Goal: Information Seeking & Learning: Check status

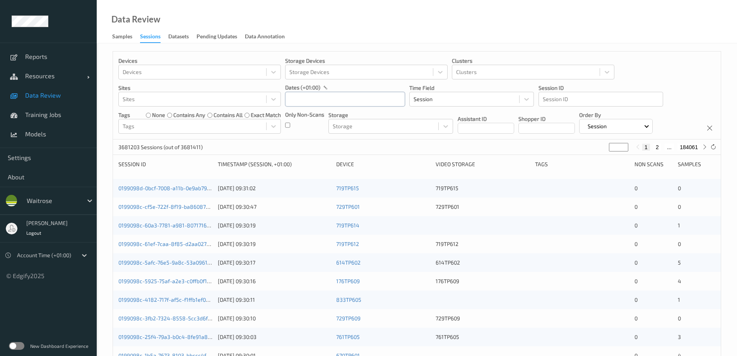
click at [308, 96] on input "text" at bounding box center [345, 99] width 120 height 15
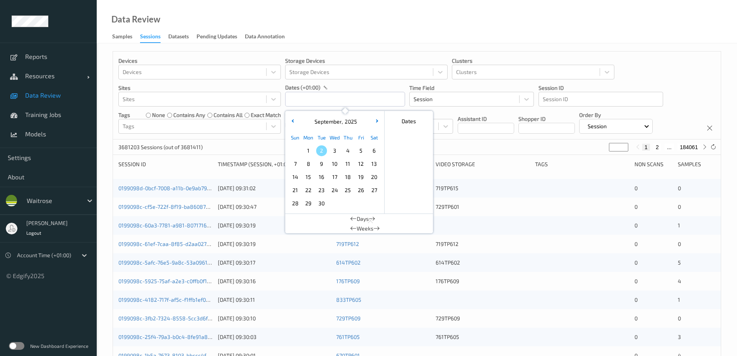
click at [310, 151] on span "1" at bounding box center [308, 150] width 11 height 11
type input "[DATE] 00:00 -> [DATE] 23:59"
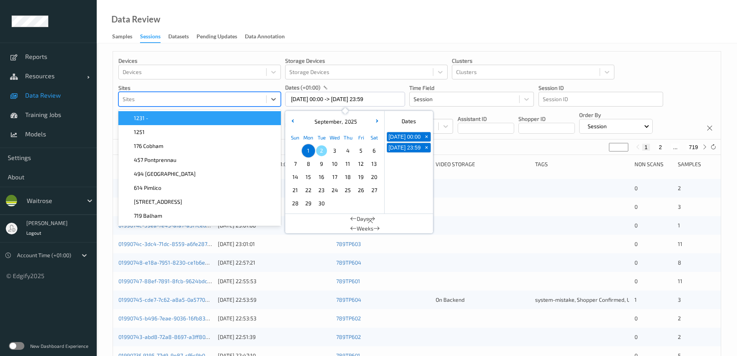
click at [175, 99] on div at bounding box center [193, 98] width 140 height 9
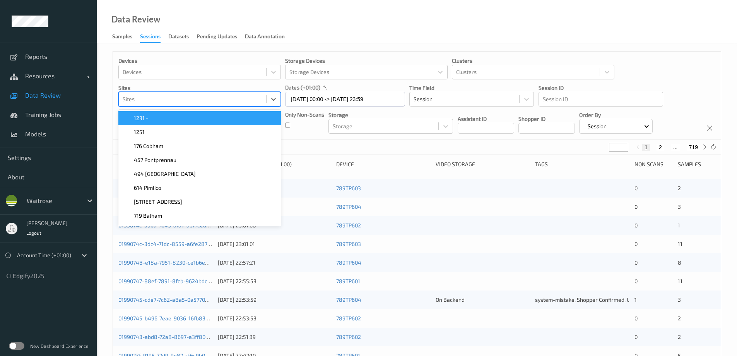
click at [346, 35] on div "Data Review Samples Sessions Datasets Pending Updates Data Annotation" at bounding box center [417, 21] width 641 height 43
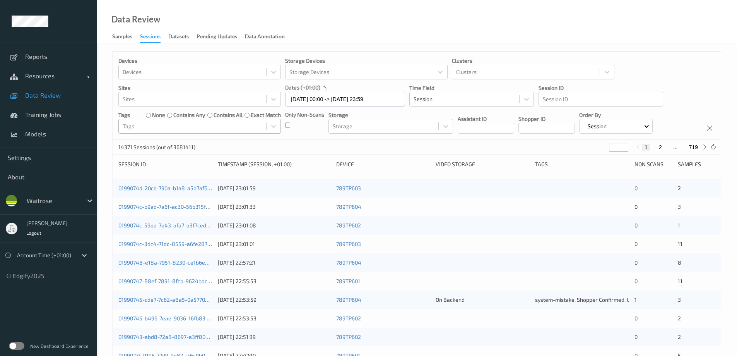
click at [155, 125] on div at bounding box center [193, 126] width 140 height 9
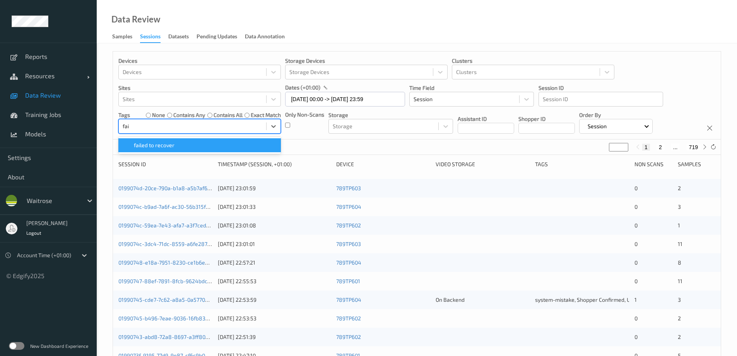
type input "fail"
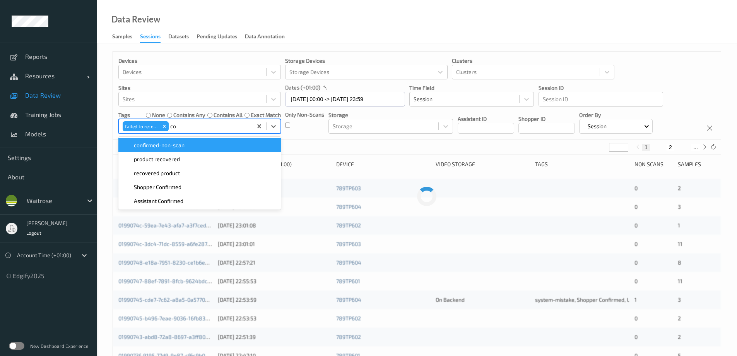
type input "con"
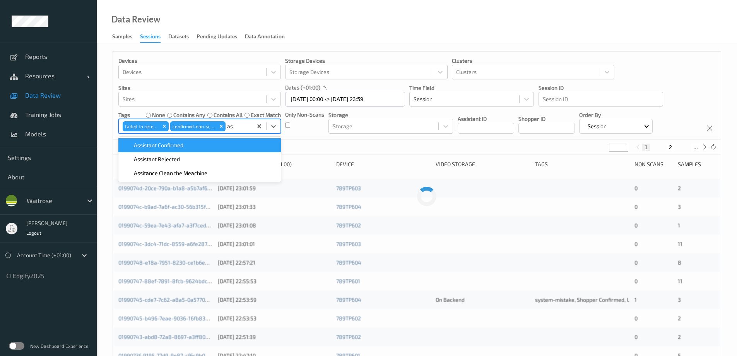
type input "ass"
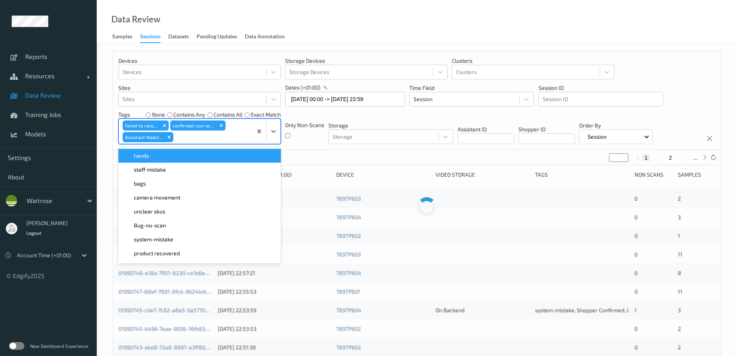
click at [404, 27] on div "Data Review Samples Sessions Datasets Pending Updates Data Annotation" at bounding box center [417, 21] width 641 height 43
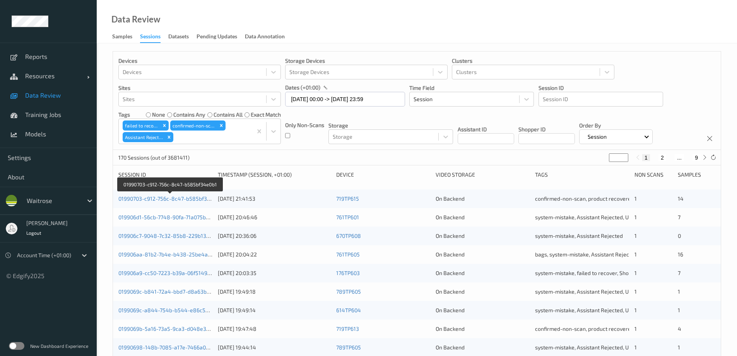
click at [186, 197] on link "01990703-c912-756c-8c47-b585bf34e0b1" at bounding box center [170, 198] width 104 height 7
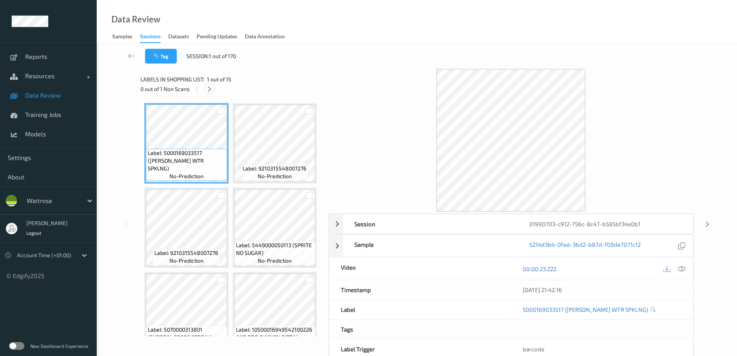
click at [210, 88] on icon at bounding box center [209, 89] width 7 height 7
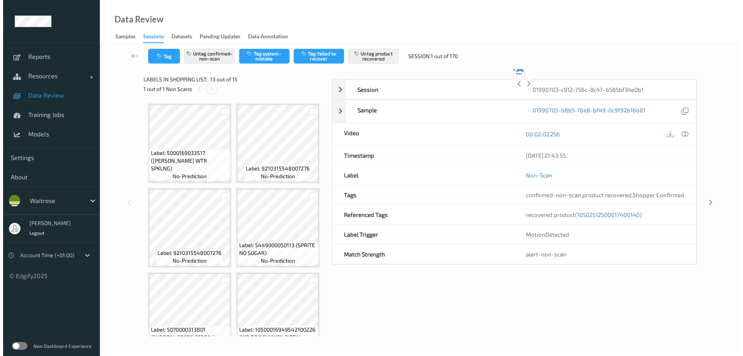
scroll to position [932, 0]
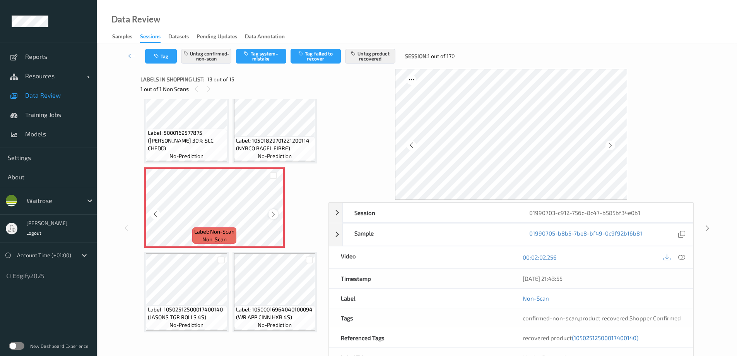
click at [274, 218] on icon at bounding box center [273, 214] width 7 height 7
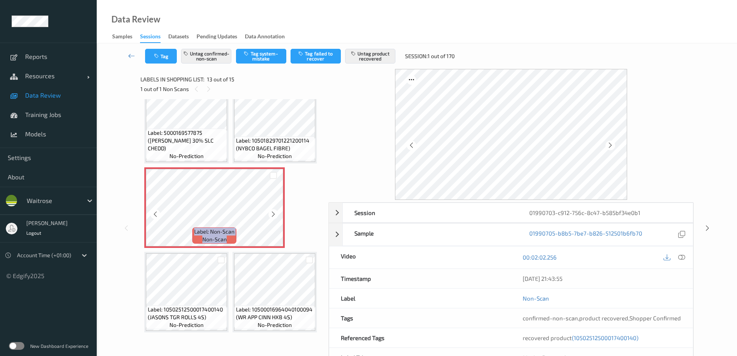
click at [274, 218] on icon at bounding box center [273, 214] width 7 height 7
click at [684, 257] on icon at bounding box center [682, 257] width 7 height 7
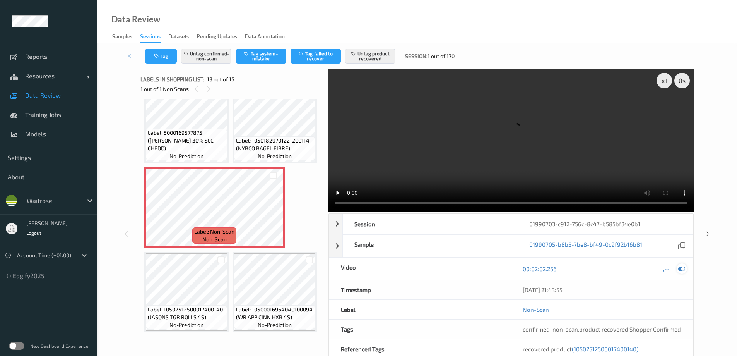
scroll to position [426, 0]
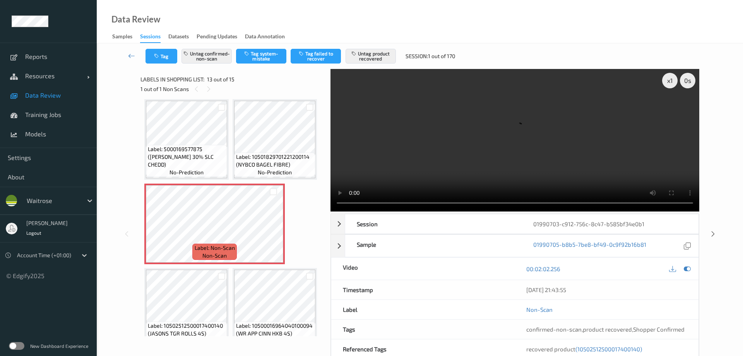
click at [342, 109] on video at bounding box center [515, 140] width 369 height 142
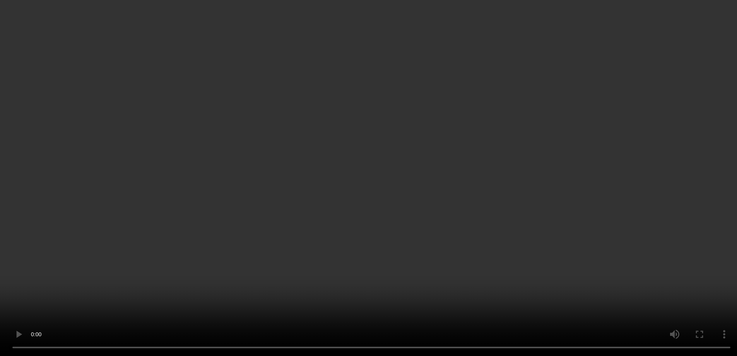
scroll to position [955, 0]
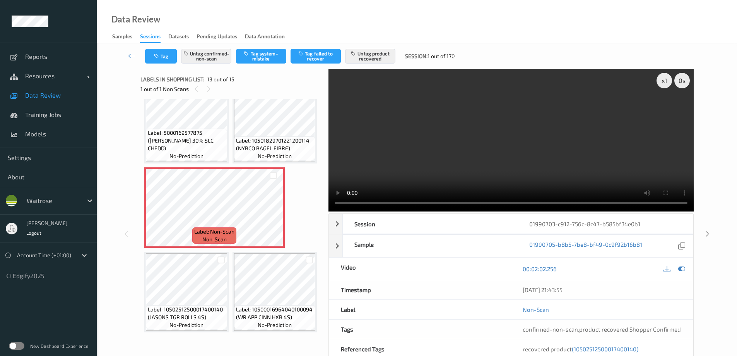
click at [130, 56] on icon at bounding box center [131, 56] width 7 height 8
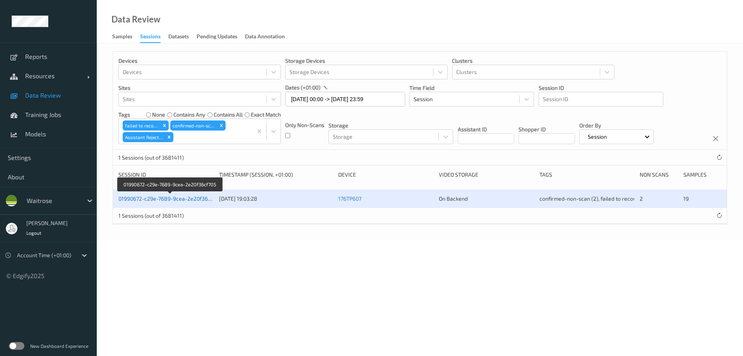
click at [155, 200] on link "01990672-c29e-7689-9cea-2e20f36cf705" at bounding box center [169, 198] width 103 height 7
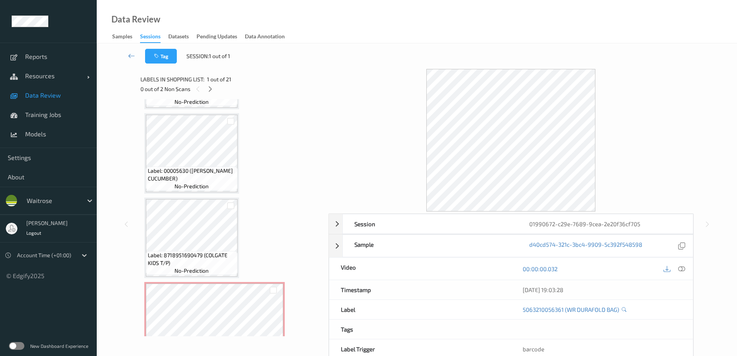
scroll to position [697, 0]
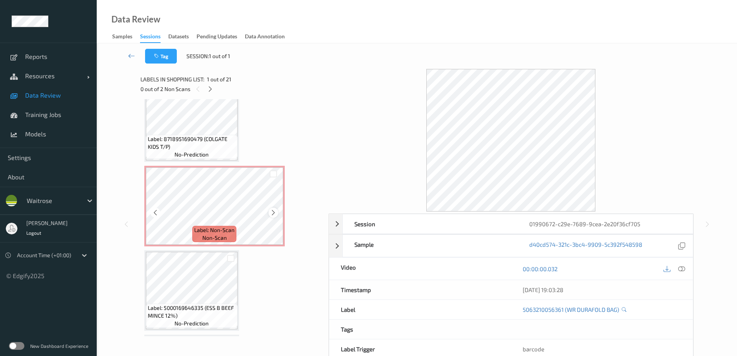
click at [272, 209] on icon at bounding box center [273, 212] width 7 height 7
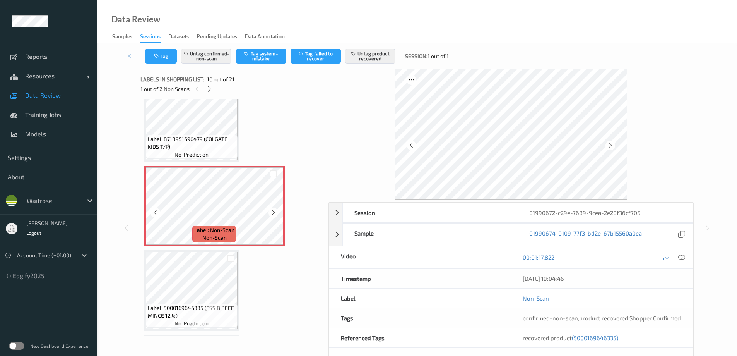
click at [272, 209] on icon at bounding box center [273, 212] width 7 height 7
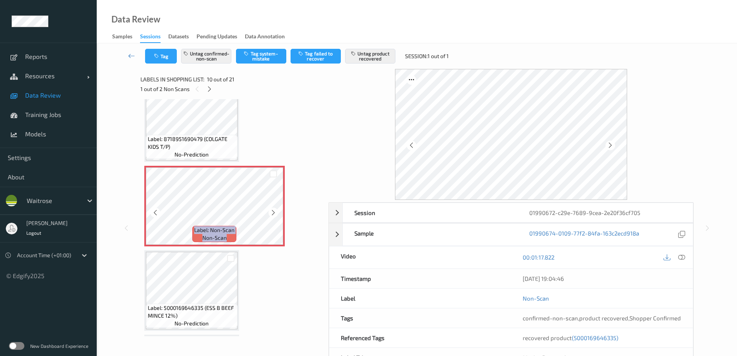
click at [272, 209] on icon at bounding box center [273, 212] width 7 height 7
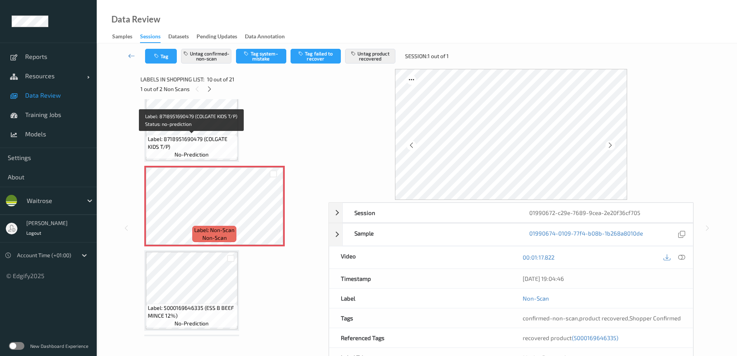
click at [217, 147] on span "Label: 8718951690479 (COLGATE KIDS T/P)" at bounding box center [192, 142] width 88 height 15
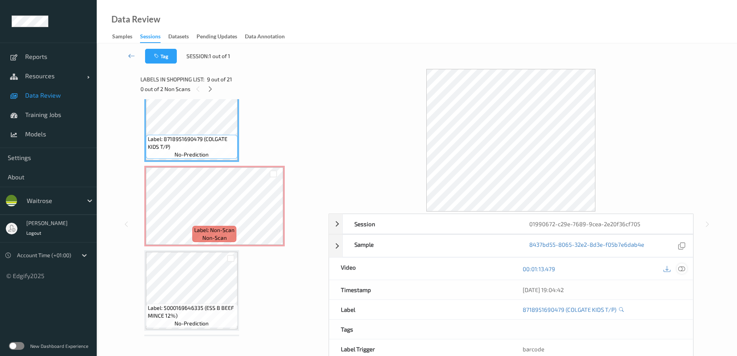
click at [684, 270] on icon at bounding box center [682, 268] width 7 height 7
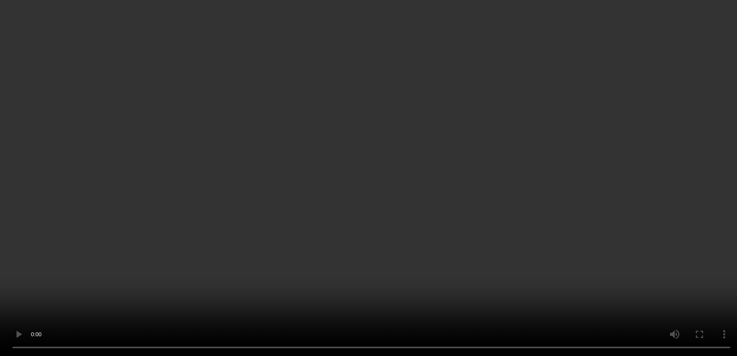
scroll to position [852, 0]
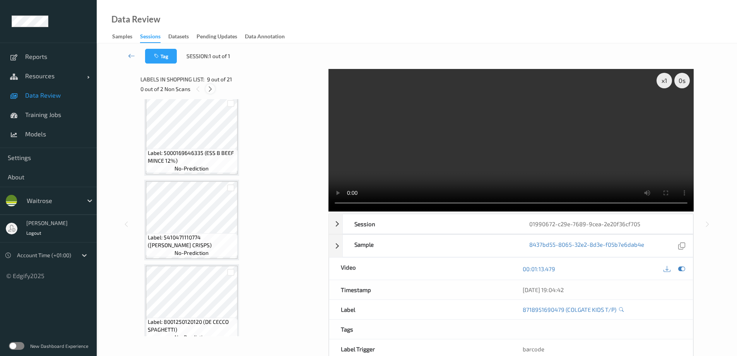
click at [209, 87] on icon at bounding box center [210, 89] width 7 height 7
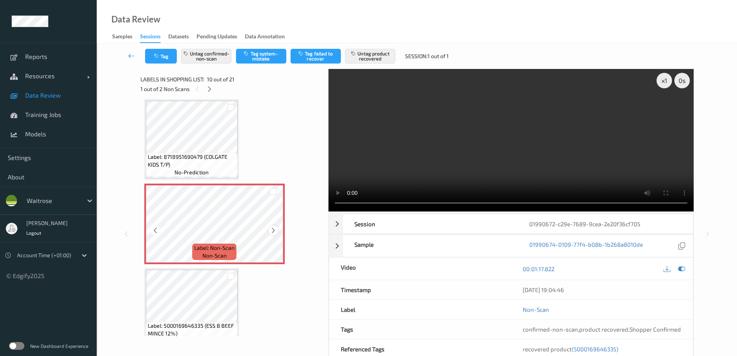
click at [276, 227] on icon at bounding box center [273, 230] width 7 height 7
click at [207, 89] on icon at bounding box center [209, 89] width 7 height 7
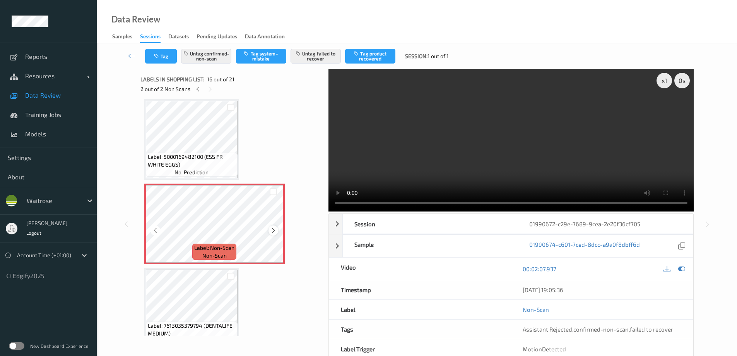
click at [273, 229] on icon at bounding box center [273, 230] width 7 height 7
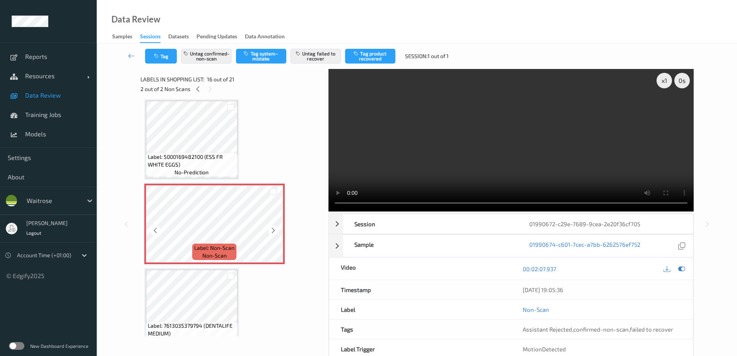
click at [273, 229] on icon at bounding box center [273, 230] width 7 height 7
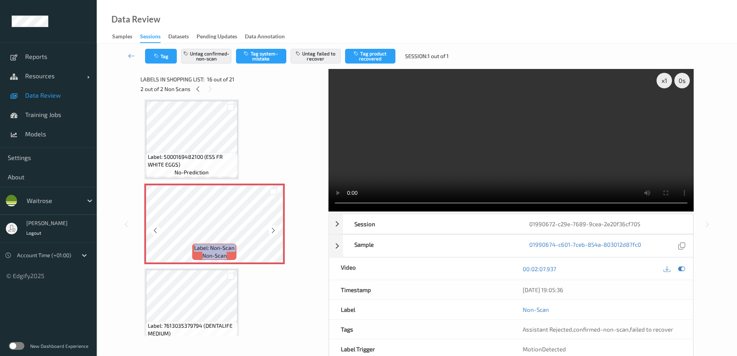
click at [273, 229] on icon at bounding box center [273, 230] width 7 height 7
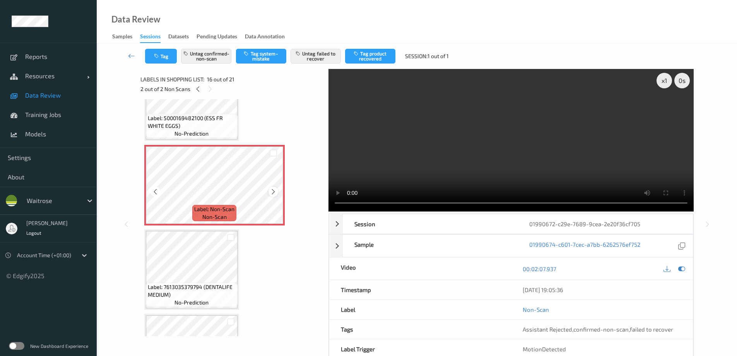
click at [274, 188] on icon at bounding box center [273, 191] width 7 height 7
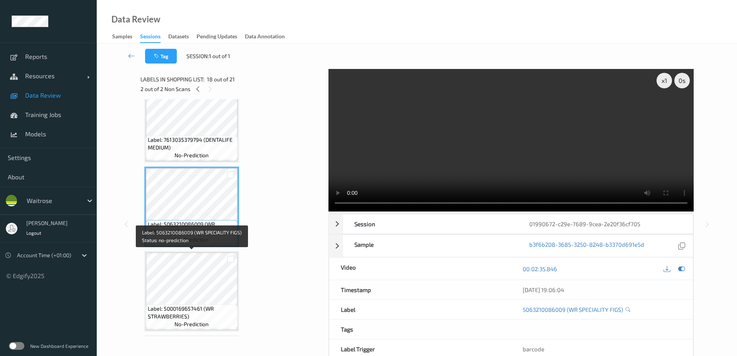
scroll to position [1417, 0]
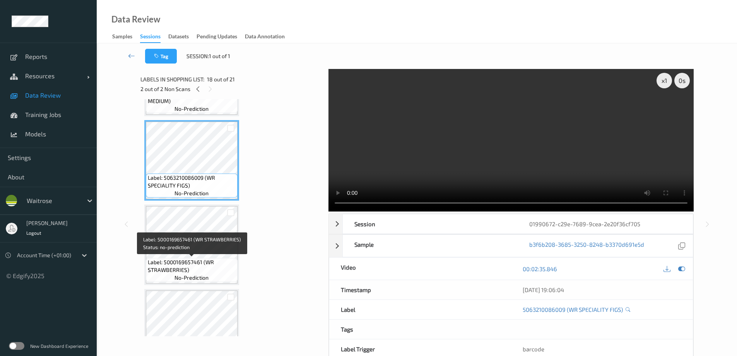
click at [216, 262] on span "Label: 5000169657461 (WR STRAWBERRIES)" at bounding box center [192, 265] width 88 height 15
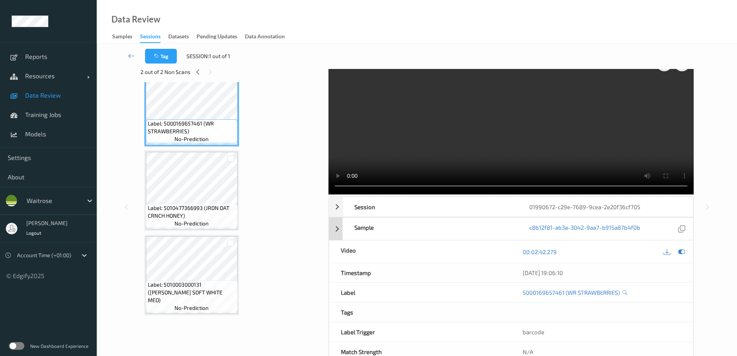
scroll to position [0, 0]
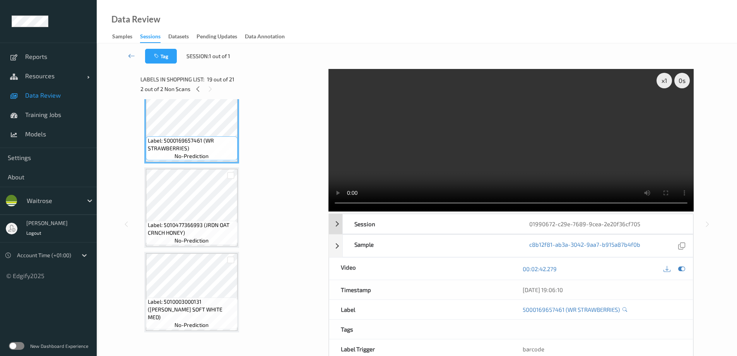
click at [336, 226] on div "Session 01990672-c29e-7689-9cea-2e20f36cf705" at bounding box center [511, 224] width 365 height 20
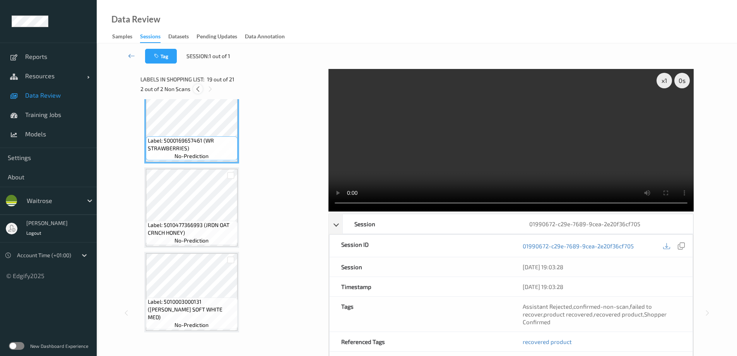
click at [199, 88] on icon at bounding box center [198, 89] width 7 height 7
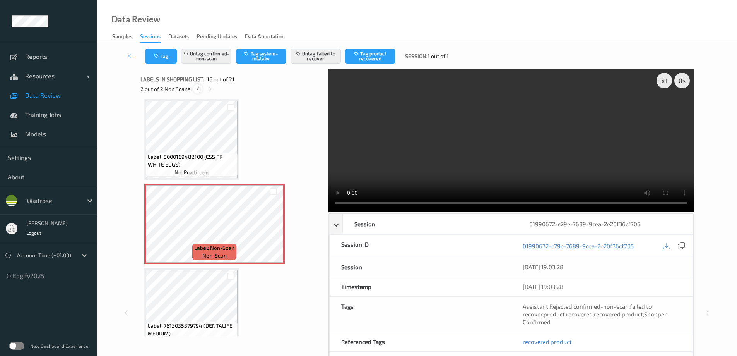
click at [199, 88] on icon at bounding box center [198, 89] width 7 height 7
click at [271, 229] on icon at bounding box center [273, 230] width 7 height 7
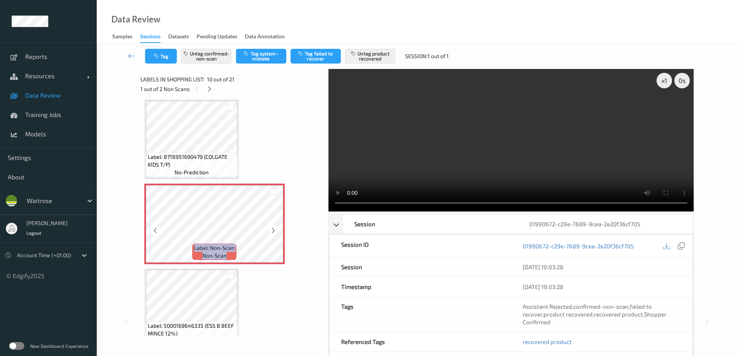
click at [271, 229] on icon at bounding box center [273, 230] width 7 height 7
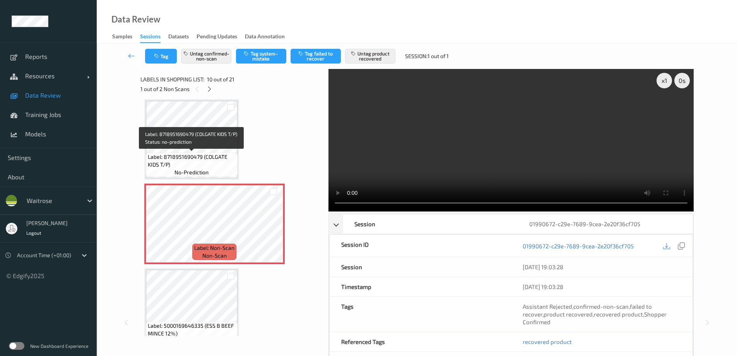
click at [210, 156] on span "Label: 8718951690479 (COLGATE KIDS T/P)" at bounding box center [192, 160] width 88 height 15
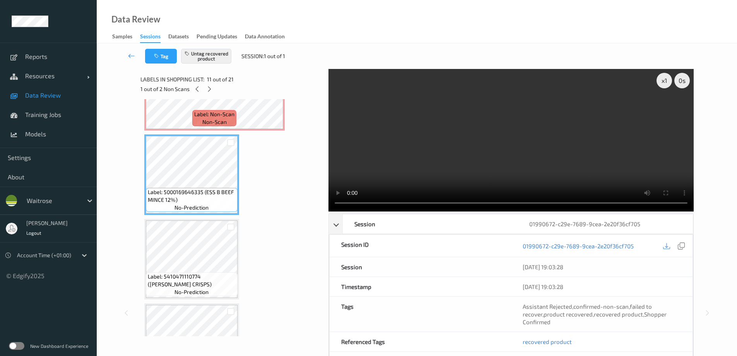
scroll to position [834, 0]
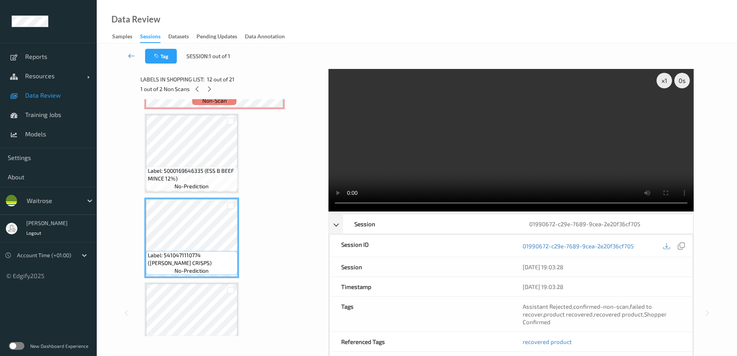
click at [132, 55] on icon at bounding box center [131, 56] width 7 height 8
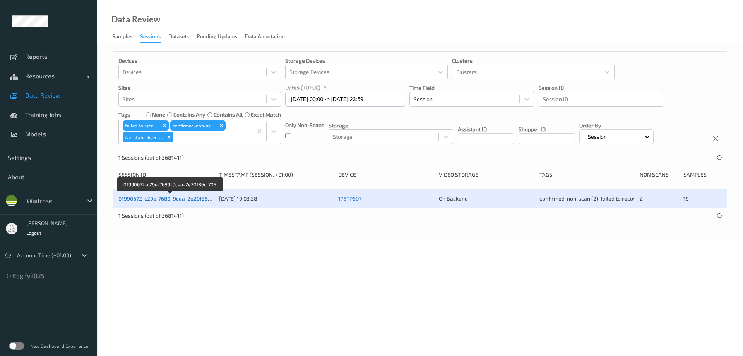
click at [166, 197] on link "01990672-c29e-7689-9cea-2e20f36cf705" at bounding box center [169, 198] width 103 height 7
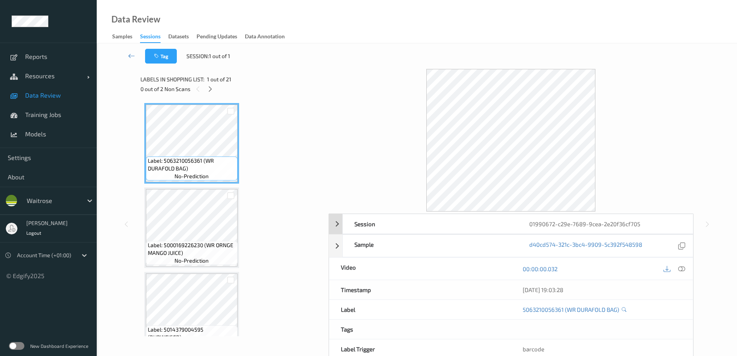
click at [333, 224] on div "Session 01990672-c29e-7689-9cea-2e20f36cf705" at bounding box center [511, 224] width 365 height 20
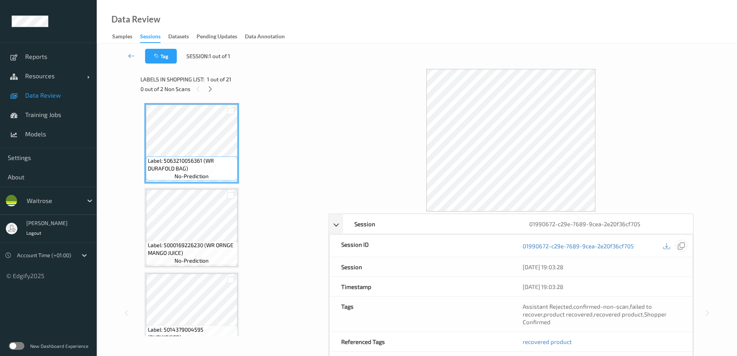
click at [683, 247] on icon at bounding box center [681, 245] width 7 height 7
click at [209, 88] on icon at bounding box center [210, 89] width 7 height 7
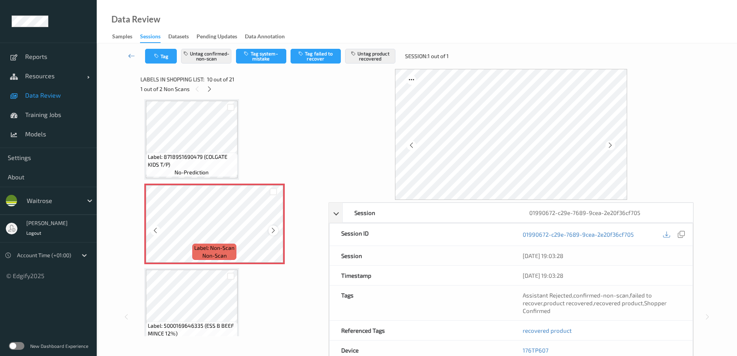
click at [270, 226] on div at bounding box center [274, 230] width 10 height 10
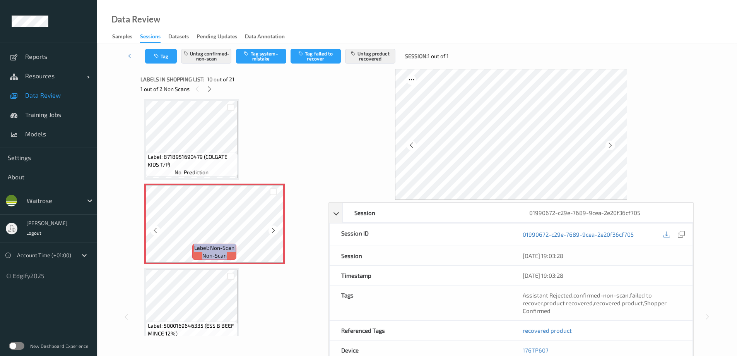
click at [270, 226] on div at bounding box center [274, 230] width 10 height 10
click at [683, 235] on icon at bounding box center [681, 234] width 7 height 7
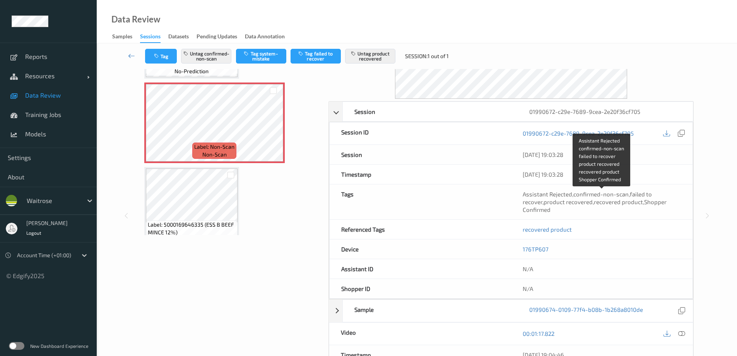
scroll to position [116, 0]
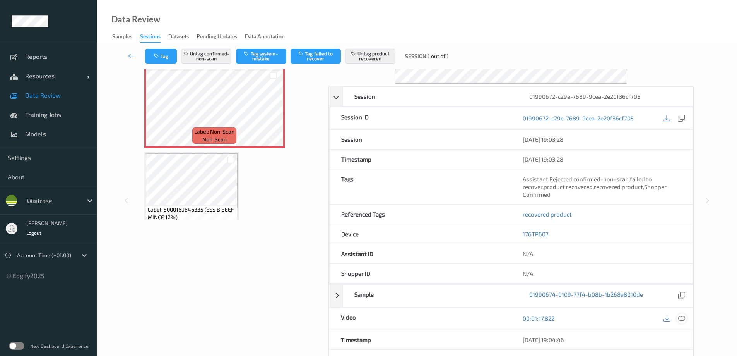
click at [685, 317] on icon at bounding box center [682, 318] width 7 height 7
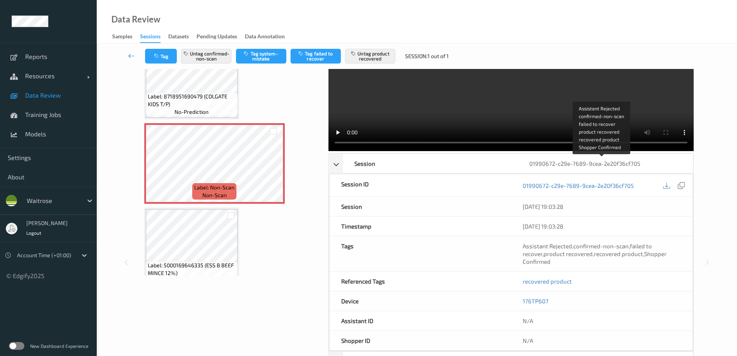
scroll to position [0, 0]
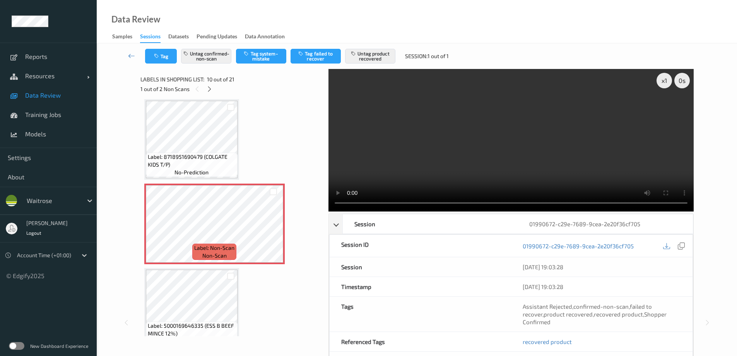
click at [341, 107] on video at bounding box center [511, 140] width 365 height 142
click at [275, 228] on icon at bounding box center [273, 230] width 7 height 7
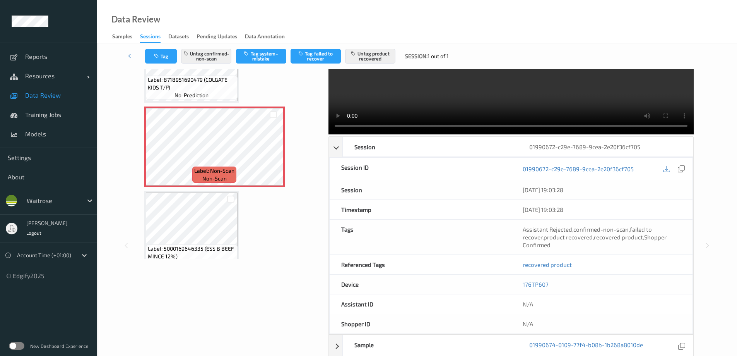
scroll to position [77, 0]
click at [341, 147] on div "Session 01990672-c29e-7689-9cea-2e20f36cf705" at bounding box center [511, 146] width 365 height 20
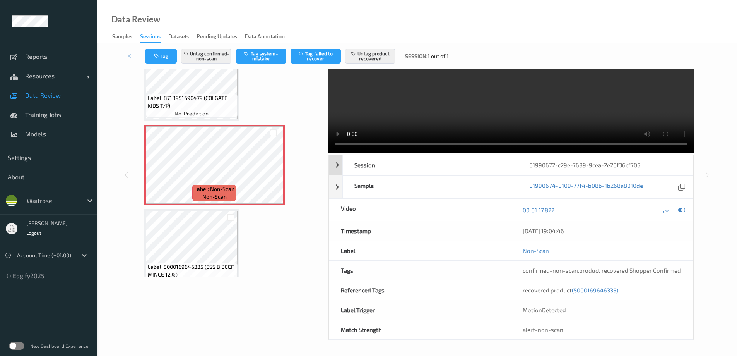
scroll to position [59, 0]
click at [680, 209] on icon at bounding box center [682, 209] width 7 height 7
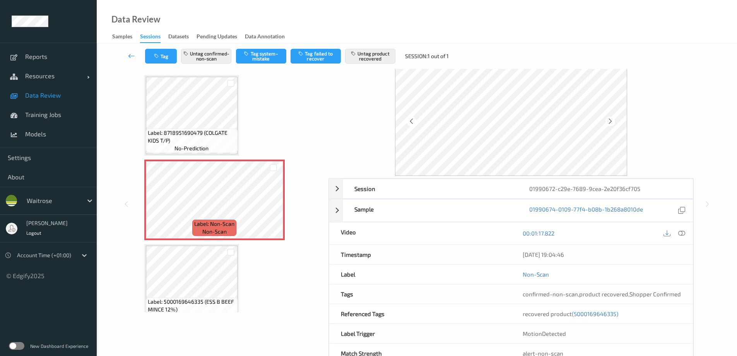
scroll to position [0, 0]
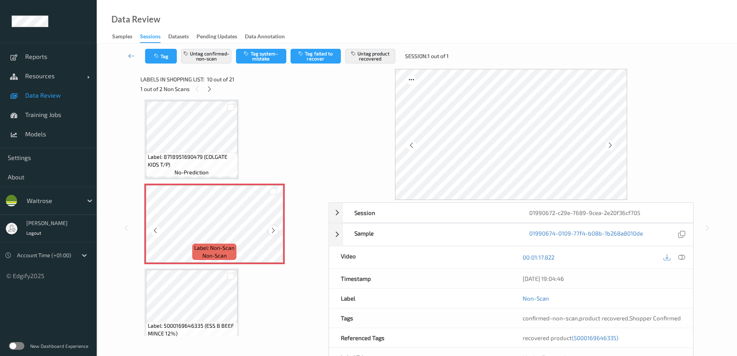
click at [273, 229] on icon at bounding box center [273, 230] width 7 height 7
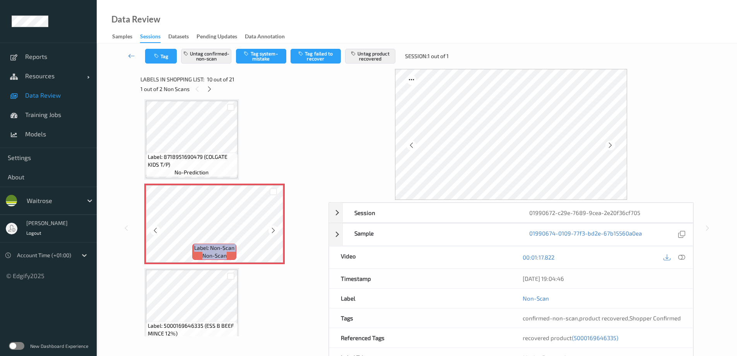
click at [273, 229] on icon at bounding box center [273, 230] width 7 height 7
click at [684, 255] on icon at bounding box center [682, 257] width 7 height 7
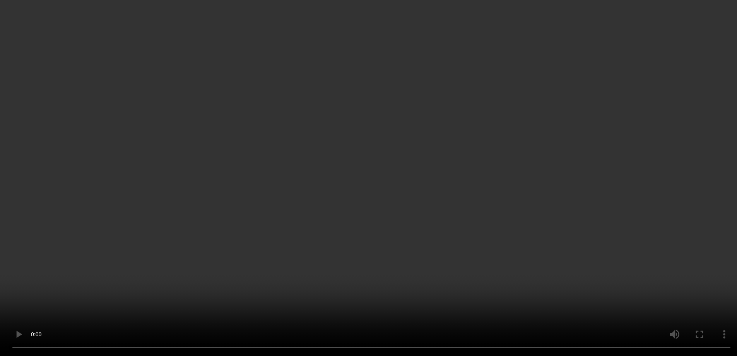
scroll to position [795, 0]
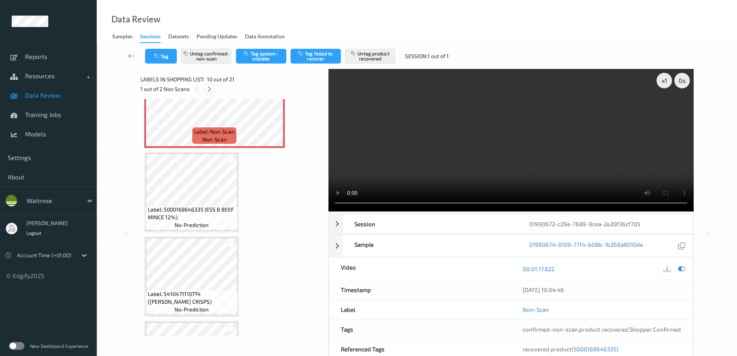
click at [211, 89] on icon at bounding box center [209, 89] width 7 height 7
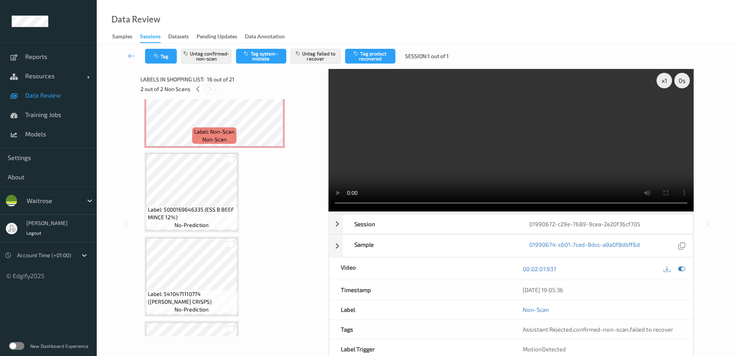
scroll to position [1185, 0]
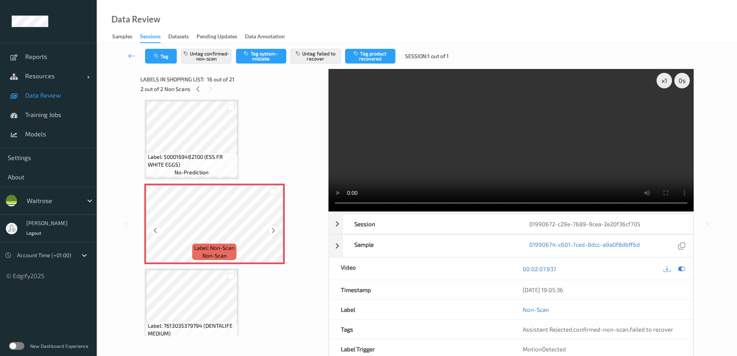
click at [270, 229] on icon at bounding box center [273, 230] width 7 height 7
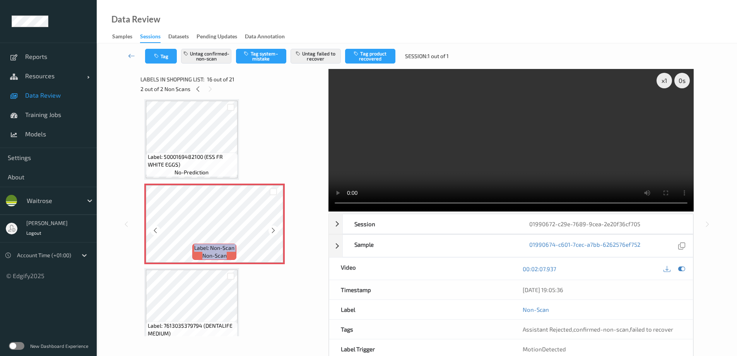
click at [270, 229] on icon at bounding box center [273, 230] width 7 height 7
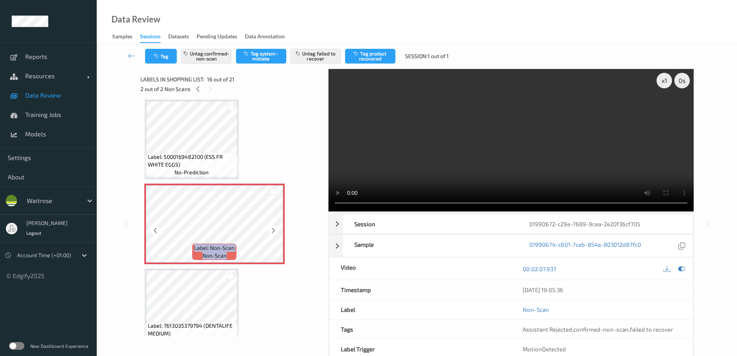
click at [270, 229] on icon at bounding box center [273, 230] width 7 height 7
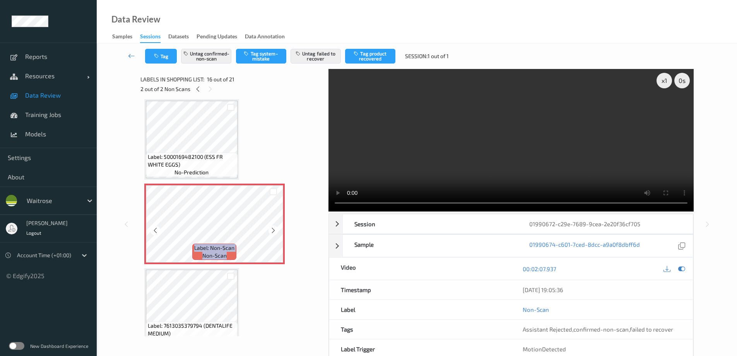
click at [270, 229] on icon at bounding box center [273, 230] width 7 height 7
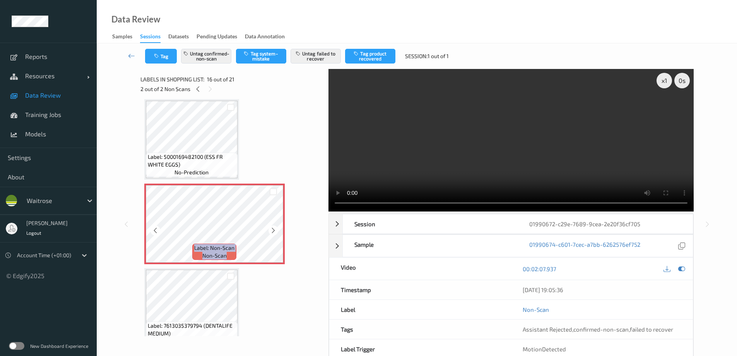
click at [270, 229] on icon at bounding box center [273, 230] width 7 height 7
click at [272, 229] on icon at bounding box center [273, 230] width 7 height 7
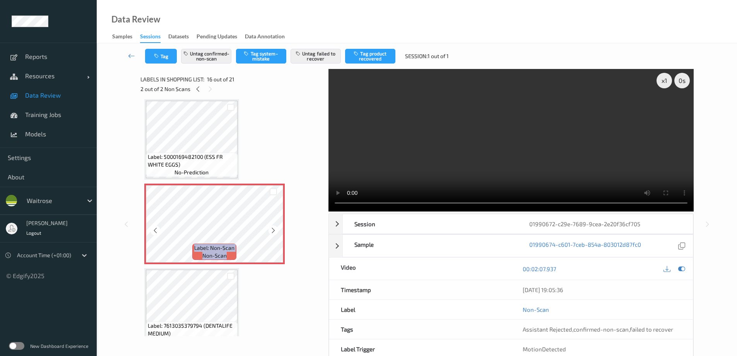
click at [272, 229] on icon at bounding box center [273, 230] width 7 height 7
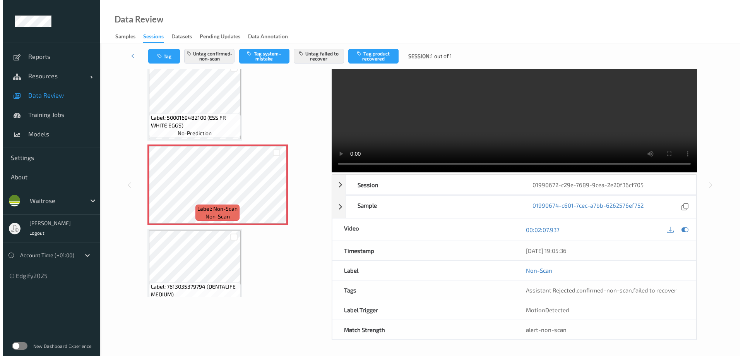
scroll to position [0, 0]
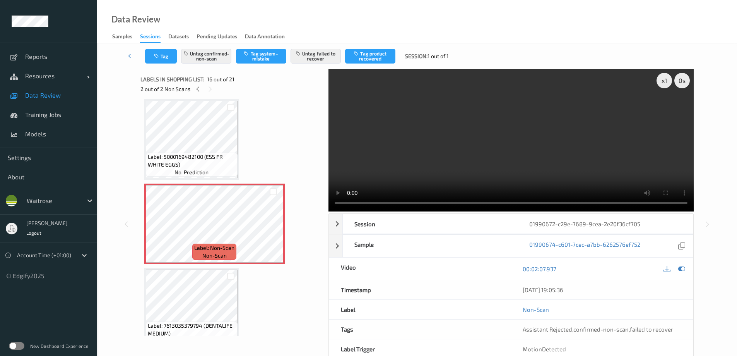
click at [132, 55] on icon at bounding box center [131, 56] width 7 height 8
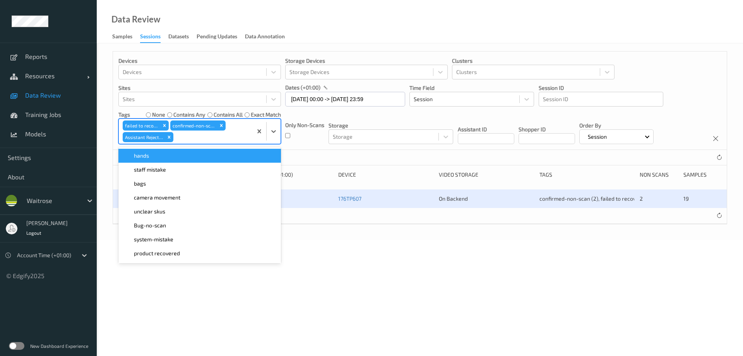
click at [194, 137] on div at bounding box center [212, 136] width 74 height 9
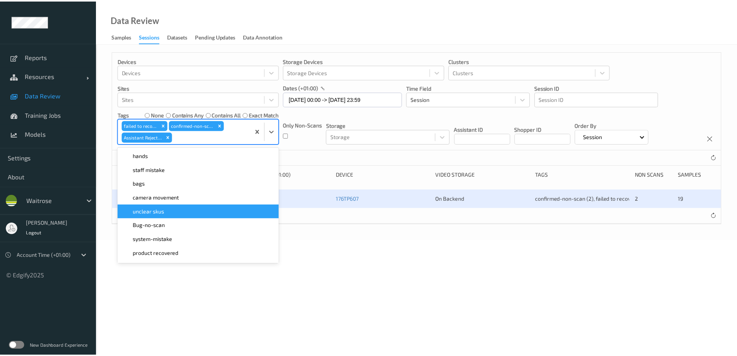
scroll to position [39, 0]
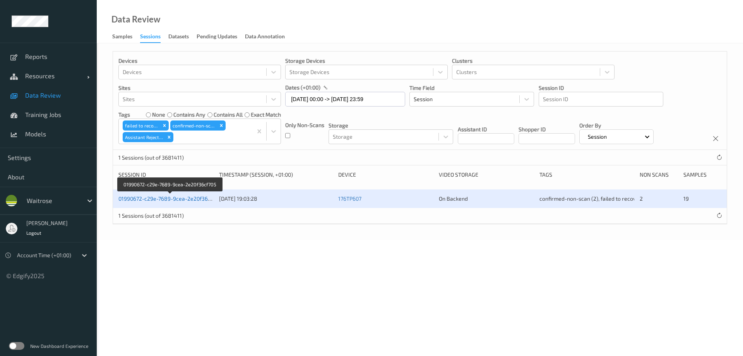
click at [159, 199] on link "01990672-c29e-7689-9cea-2e20f36cf705" at bounding box center [169, 198] width 103 height 7
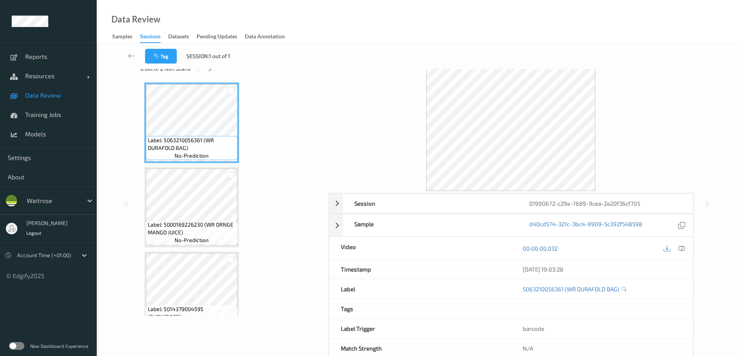
scroll to position [39, 0]
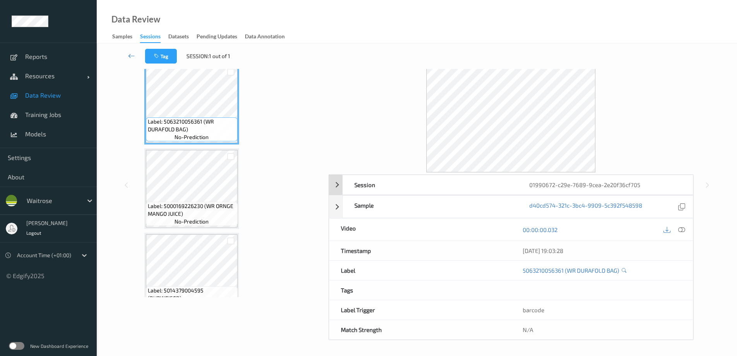
click at [335, 185] on div "Session 01990672-c29e-7689-9cea-2e20f36cf705" at bounding box center [511, 185] width 365 height 20
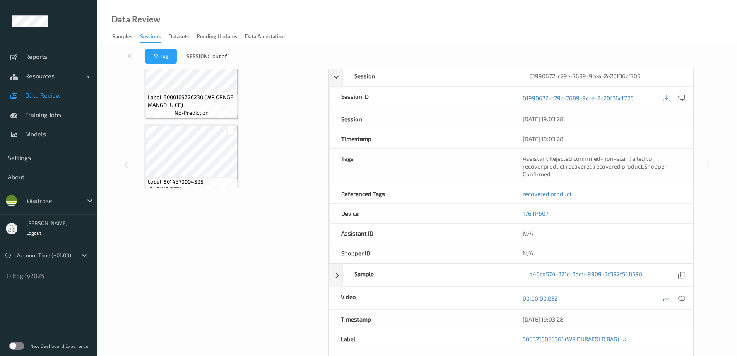
scroll to position [155, 0]
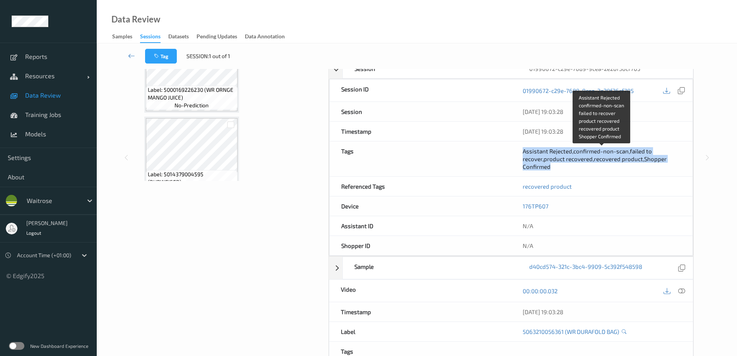
drag, startPoint x: 523, startPoint y: 151, endPoint x: 569, endPoint y: 167, distance: 49.5
click at [569, 167] on div "Assistant Rejected , confirmed-non-scan , failed to recover , product recovered…" at bounding box center [602, 158] width 158 height 23
copy span "Assistant Rejected , confirmed-non-scan , failed to recover , product recovered…"
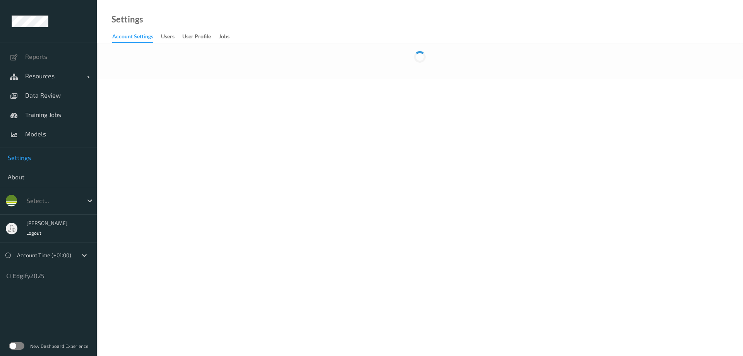
click at [17, 344] on label at bounding box center [16, 346] width 15 height 8
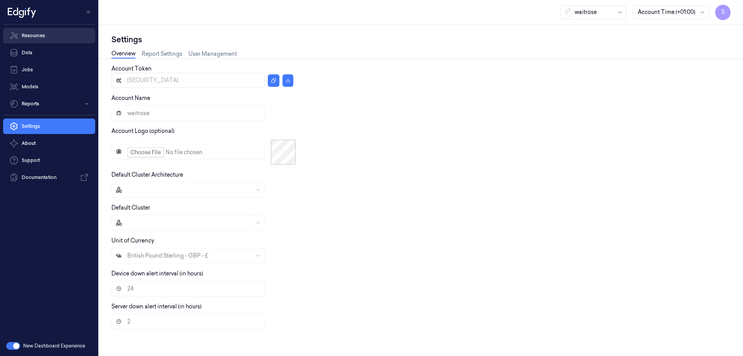
click at [36, 34] on link "Resources" at bounding box center [49, 35] width 92 height 15
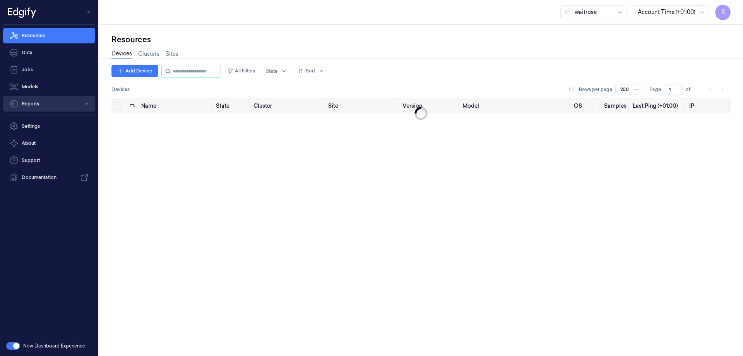
click at [28, 103] on button "Reports" at bounding box center [49, 103] width 92 height 15
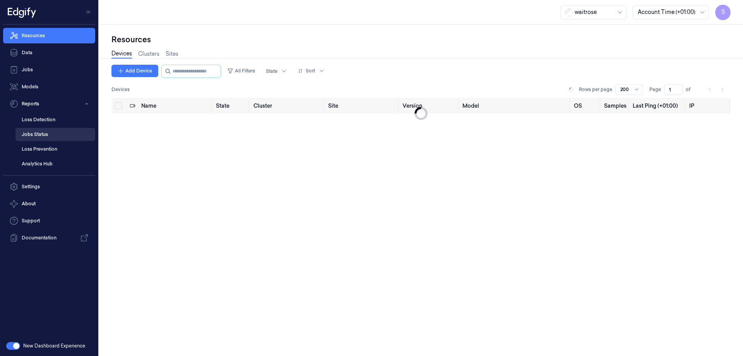
click at [34, 132] on link "Jobs Status" at bounding box center [55, 134] width 80 height 13
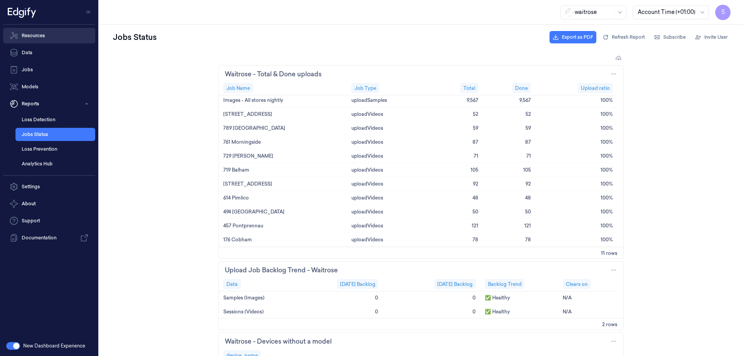
click at [34, 36] on link "Resources" at bounding box center [49, 35] width 92 height 15
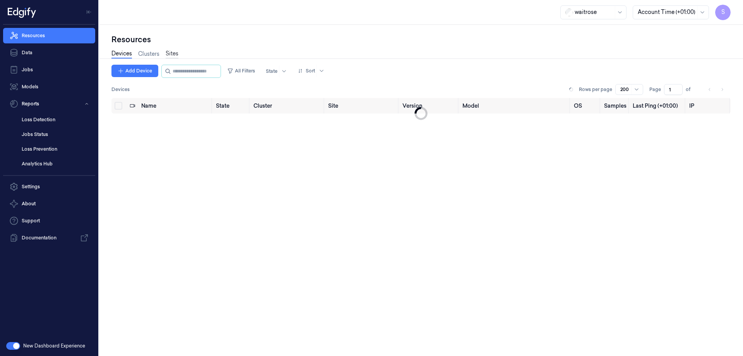
click at [169, 53] on link "Sites" at bounding box center [172, 54] width 13 height 9
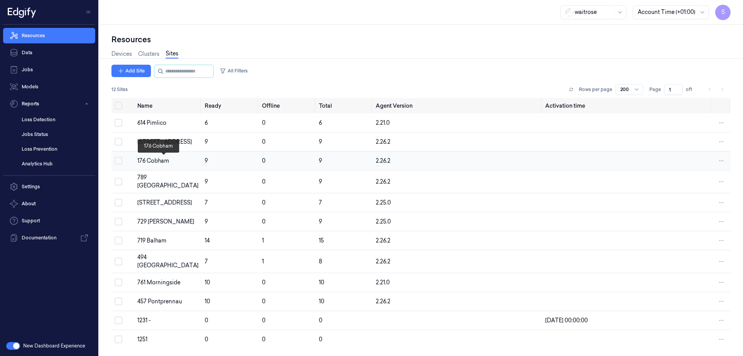
click at [159, 159] on div "176 Cobham" at bounding box center [167, 161] width 61 height 8
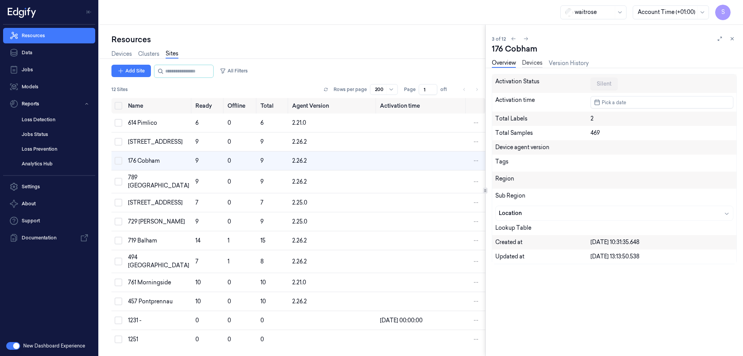
click at [536, 63] on link "Devices" at bounding box center [532, 63] width 21 height 9
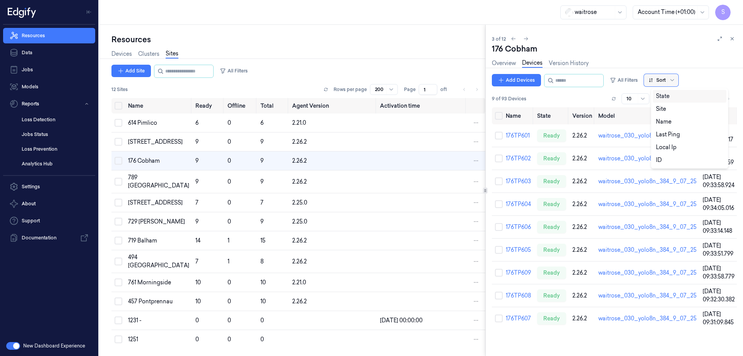
click at [666, 76] on div "Sort" at bounding box center [657, 80] width 17 height 12
click at [677, 120] on div "Name" at bounding box center [689, 122] width 67 height 8
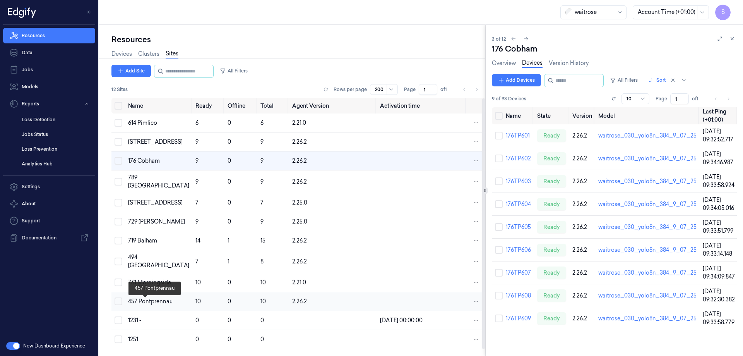
click at [142, 305] on div "457 Pontprennau" at bounding box center [158, 301] width 61 height 8
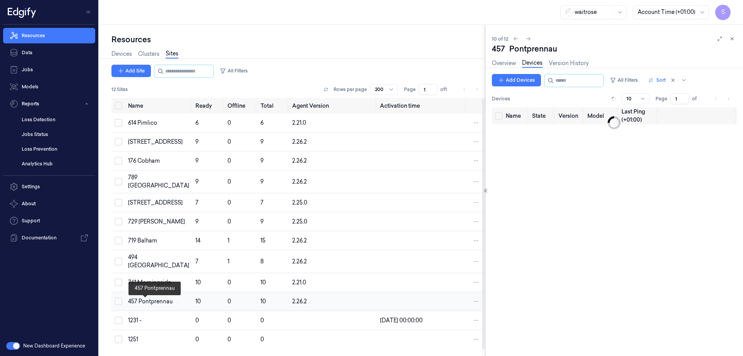
scroll to position [7, 0]
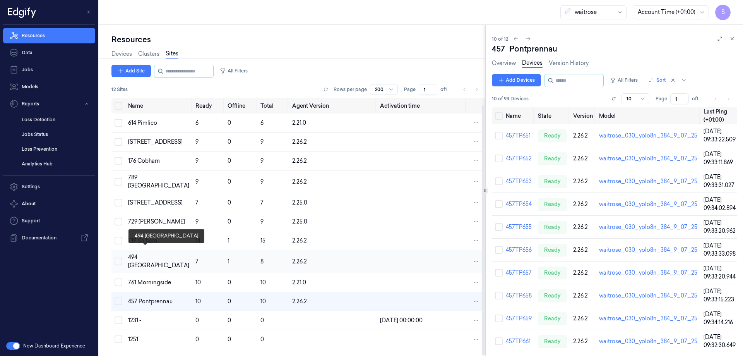
click at [141, 253] on div "494 [GEOGRAPHIC_DATA]" at bounding box center [158, 261] width 61 height 16
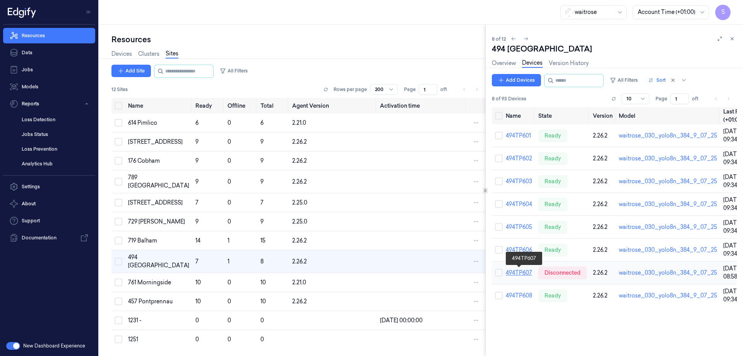
click at [522, 272] on link "494TP607" at bounding box center [519, 272] width 26 height 7
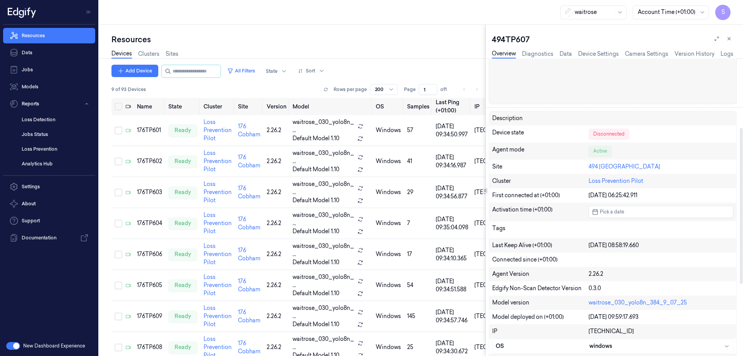
scroll to position [194, 0]
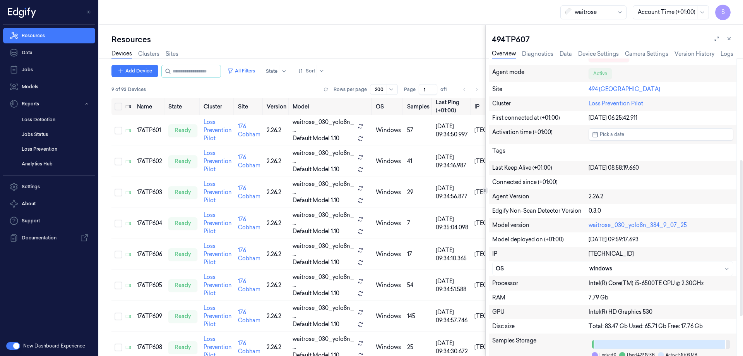
drag, startPoint x: 493, startPoint y: 167, endPoint x: 654, endPoint y: 165, distance: 161.4
click at [654, 165] on div "Last Keep Alive (+01:00) 02/09/2025 08:58:19.660" at bounding box center [612, 168] width 247 height 14
copy div "Last Keep Alive (+01:00) 02/09/2025 08:58:19.660"
click at [722, 50] on link "Logs" at bounding box center [727, 54] width 13 height 9
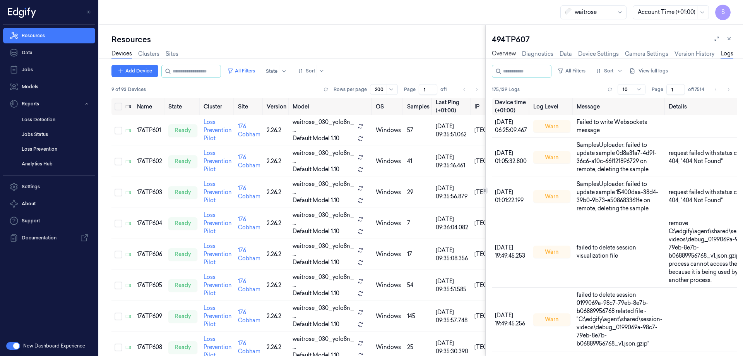
click at [511, 52] on link "Overview" at bounding box center [504, 54] width 24 height 9
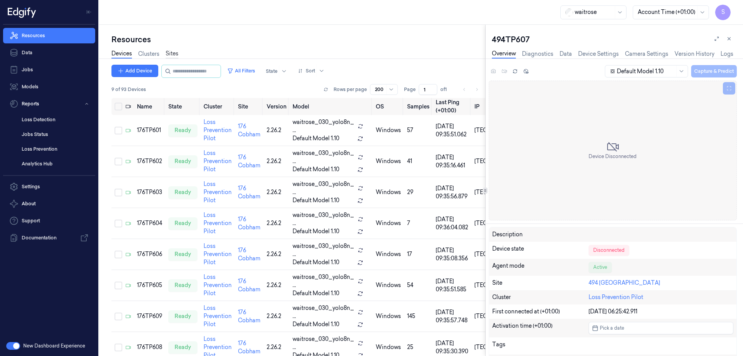
click at [175, 52] on link "Sites" at bounding box center [172, 54] width 13 height 9
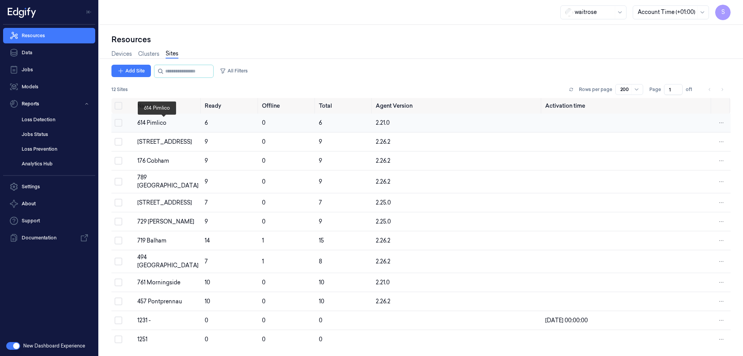
click at [163, 122] on div "614 Pimlico" at bounding box center [167, 123] width 61 height 8
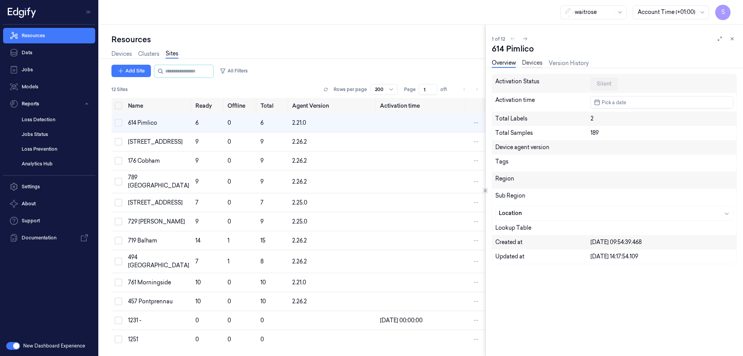
click at [535, 62] on link "Devices" at bounding box center [532, 63] width 21 height 9
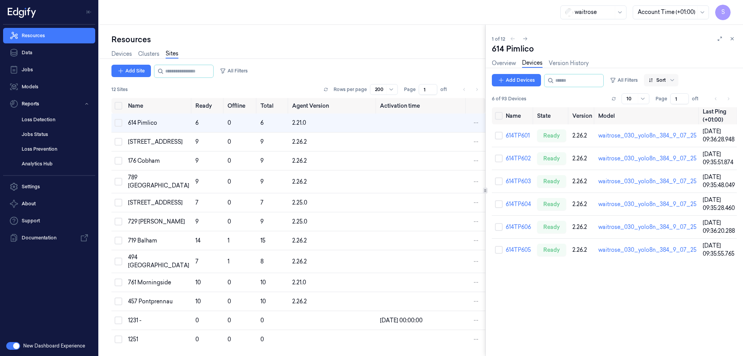
click at [677, 77] on div at bounding box center [673, 80] width 8 height 6
click at [670, 120] on div "Name" at bounding box center [663, 122] width 15 height 8
click at [145, 144] on div "[STREET_ADDRESS]" at bounding box center [158, 142] width 61 height 8
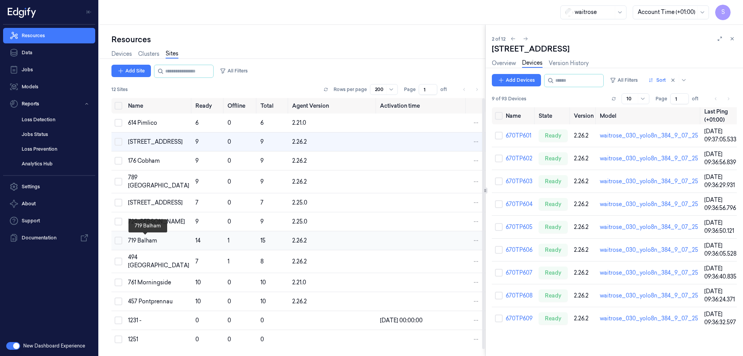
click at [141, 240] on div "719 Balham" at bounding box center [158, 241] width 61 height 8
click at [147, 239] on div "719 Balham" at bounding box center [158, 241] width 61 height 8
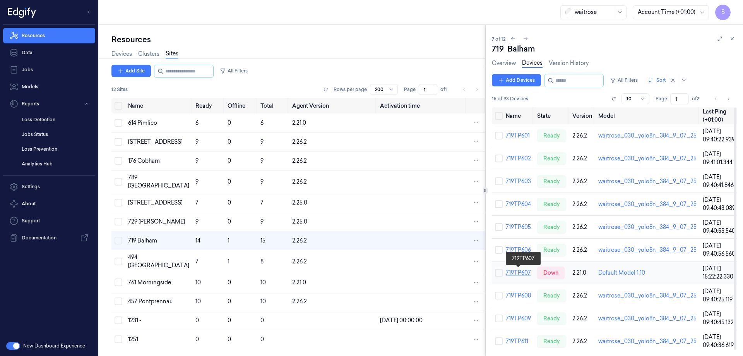
click at [517, 271] on link "719TP607" at bounding box center [518, 272] width 25 height 7
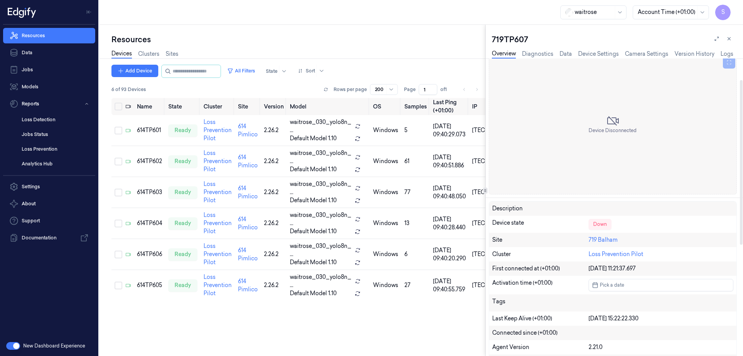
scroll to position [39, 0]
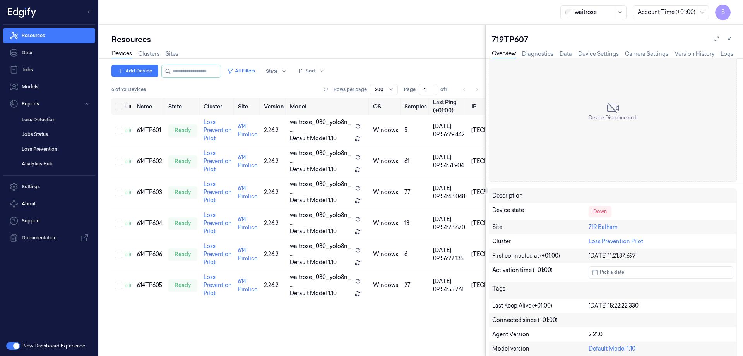
click at [731, 39] on icon at bounding box center [729, 38] width 5 height 5
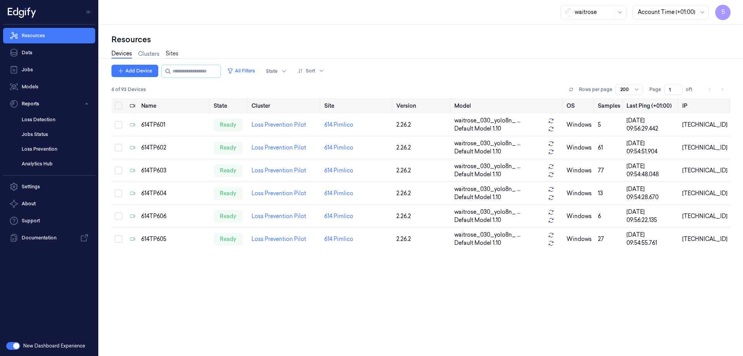
click at [175, 54] on link "Sites" at bounding box center [172, 54] width 13 height 9
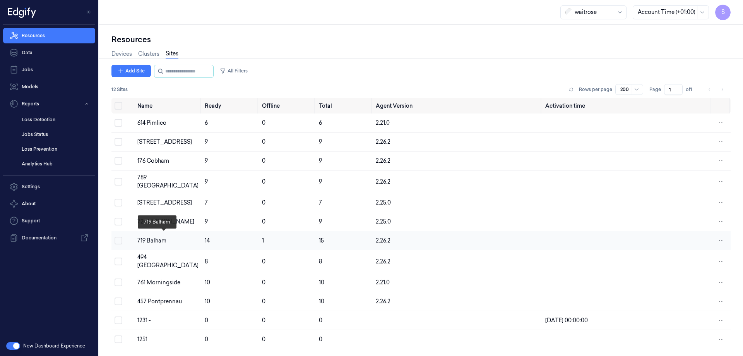
click at [155, 237] on div "719 Balham" at bounding box center [167, 241] width 61 height 8
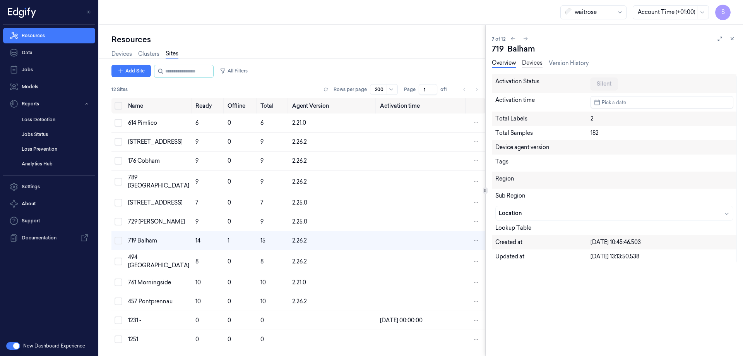
click at [535, 63] on link "Devices" at bounding box center [532, 63] width 21 height 9
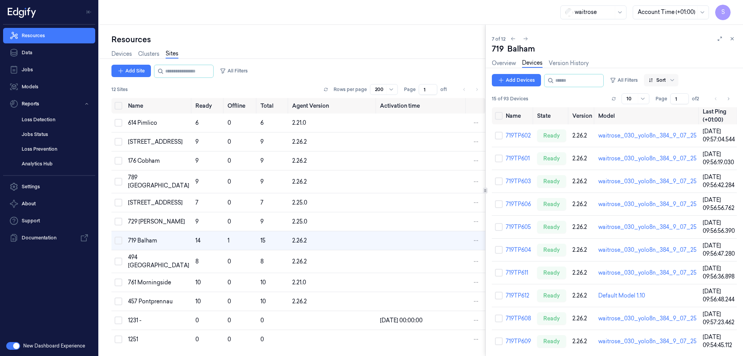
click at [666, 78] on div at bounding box center [657, 80] width 17 height 7
click at [673, 121] on div "Name" at bounding box center [689, 122] width 67 height 8
click at [727, 98] on icon "Go to next page" at bounding box center [728, 99] width 5 height 6
type input "2"
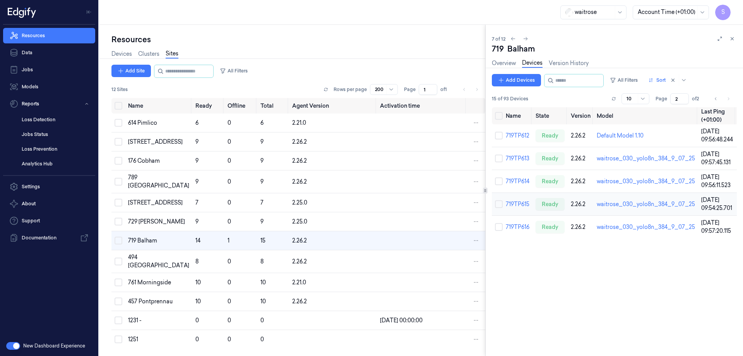
scroll to position [7, 0]
click at [517, 182] on link "719TP614" at bounding box center [518, 181] width 24 height 7
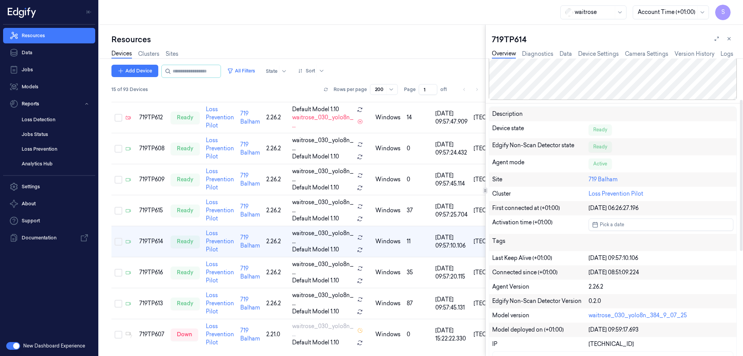
scroll to position [77, 0]
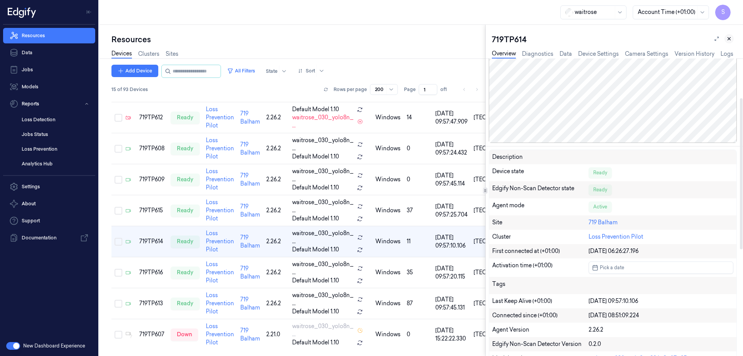
click at [730, 39] on icon at bounding box center [729, 38] width 5 height 5
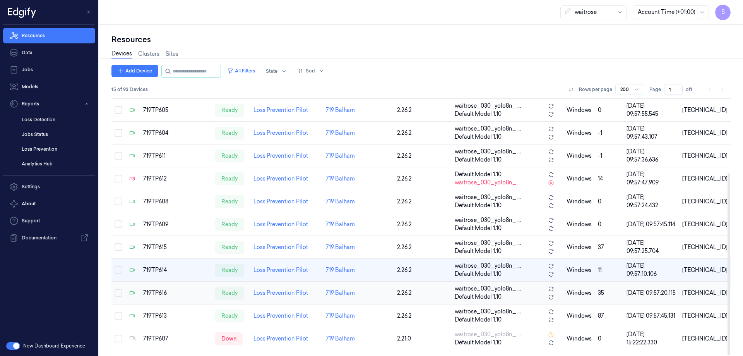
scroll to position [106, 0]
click at [315, 70] on div at bounding box center [306, 70] width 17 height 7
click at [321, 113] on div "Name" at bounding box center [313, 112] width 15 height 8
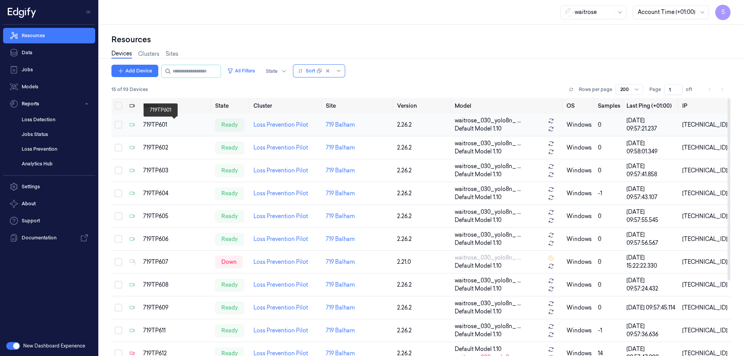
click at [163, 122] on div "719TP601" at bounding box center [176, 125] width 66 height 8
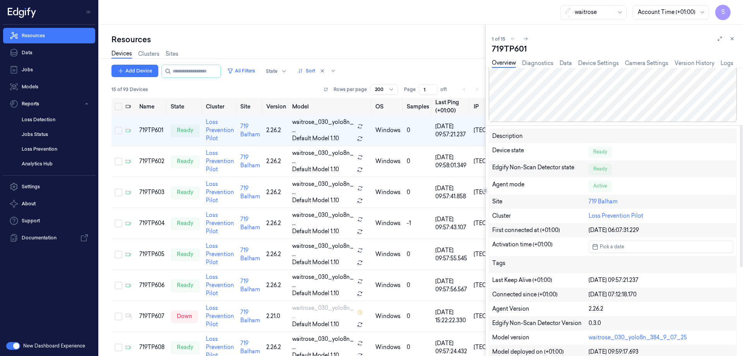
scroll to position [116, 0]
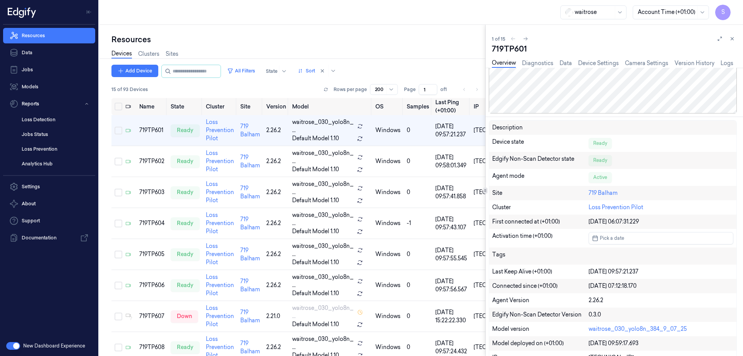
click at [735, 37] on button at bounding box center [732, 38] width 9 height 9
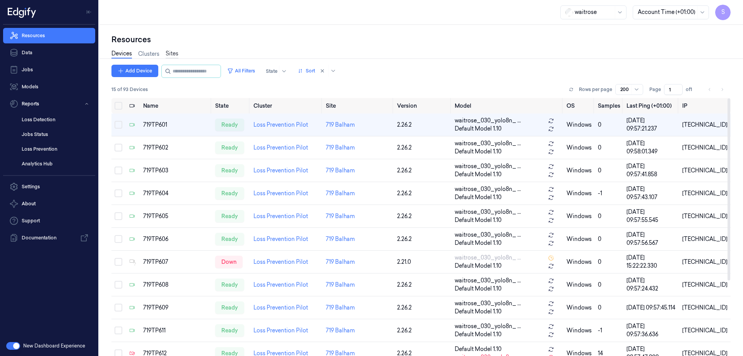
click at [168, 51] on link "Sites" at bounding box center [172, 54] width 13 height 9
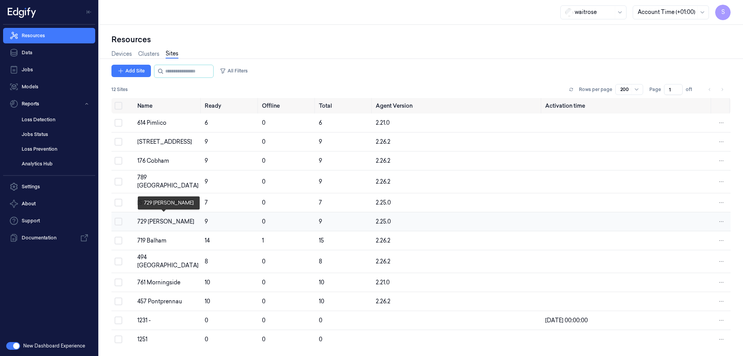
click at [153, 218] on div "729 [PERSON_NAME]" at bounding box center [167, 222] width 61 height 8
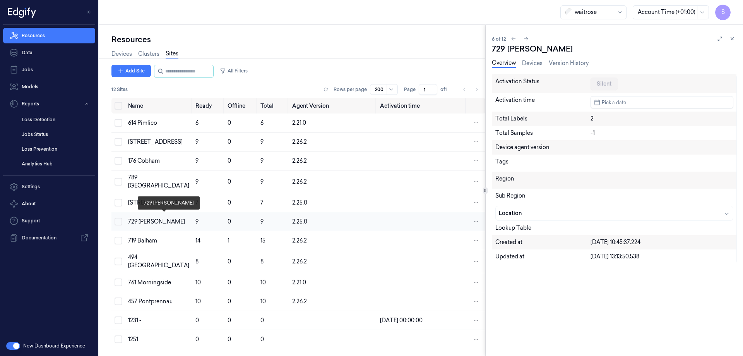
click at [146, 214] on td "729 [PERSON_NAME]" at bounding box center [158, 221] width 67 height 19
click at [524, 61] on link "Devices" at bounding box center [532, 63] width 21 height 9
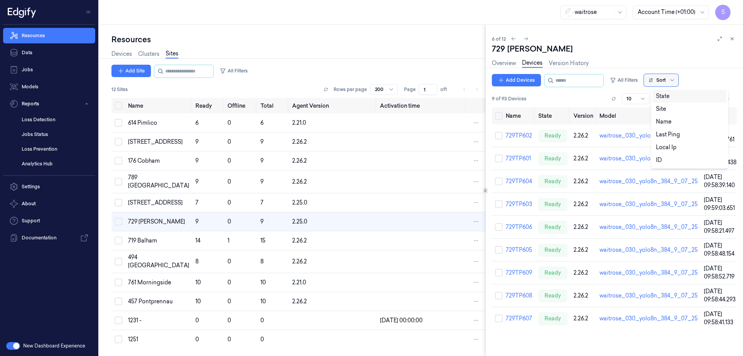
click at [666, 81] on div at bounding box center [657, 80] width 17 height 7
click at [660, 124] on div "Name" at bounding box center [663, 122] width 15 height 8
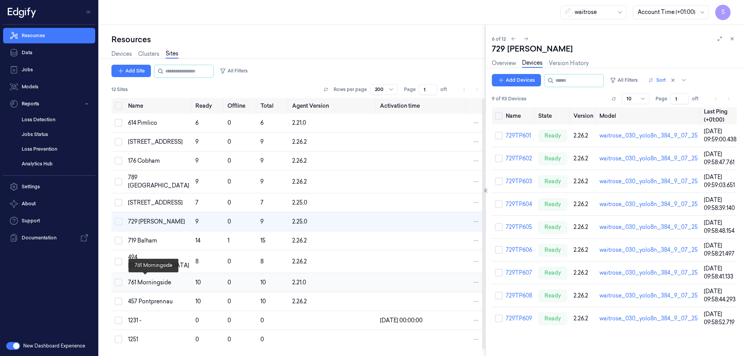
click at [142, 286] on div "761 Morningside" at bounding box center [158, 282] width 61 height 8
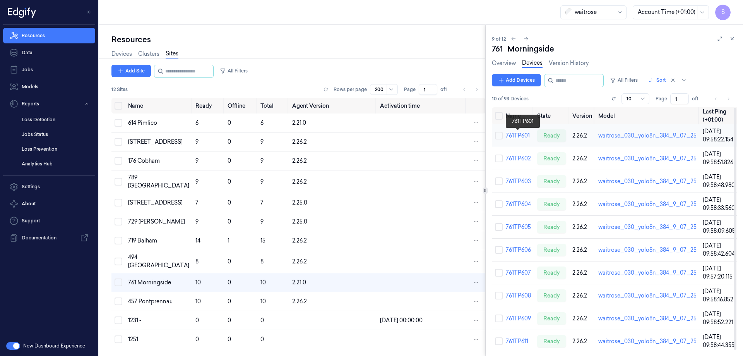
click at [515, 133] on link "761TP601" at bounding box center [518, 135] width 24 height 7
click at [516, 136] on link "761TP601" at bounding box center [518, 135] width 24 height 7
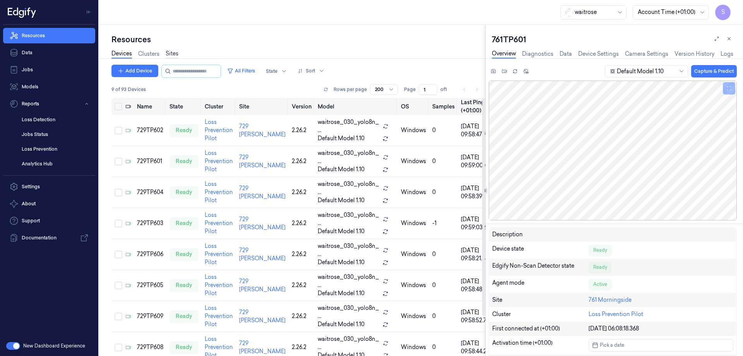
click at [174, 53] on link "Sites" at bounding box center [172, 54] width 13 height 9
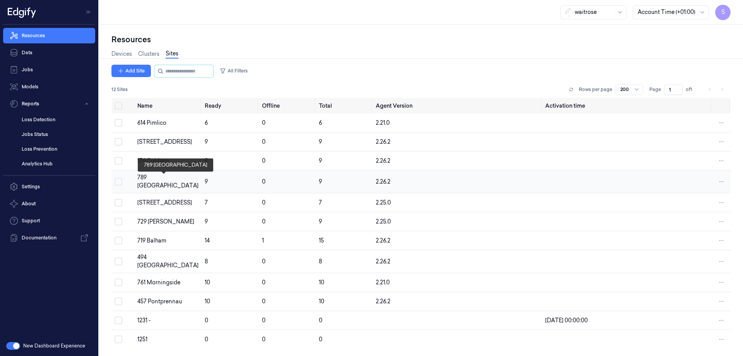
click at [158, 180] on div "789 [GEOGRAPHIC_DATA]" at bounding box center [167, 181] width 61 height 16
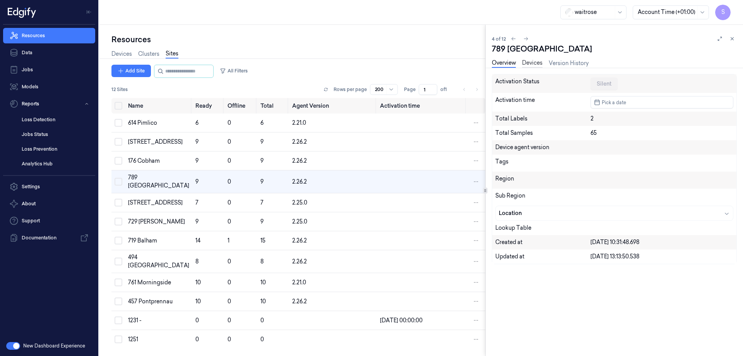
click at [528, 63] on link "Devices" at bounding box center [532, 63] width 21 height 9
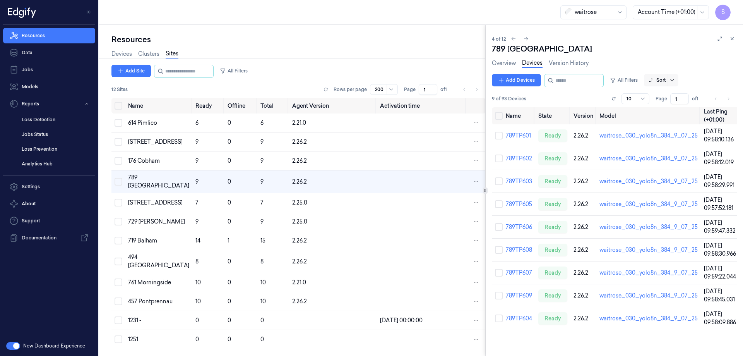
click at [677, 77] on div at bounding box center [672, 80] width 10 height 12
click at [665, 120] on div "Name" at bounding box center [663, 122] width 15 height 8
click at [140, 199] on div "[STREET_ADDRESS]" at bounding box center [158, 203] width 61 height 8
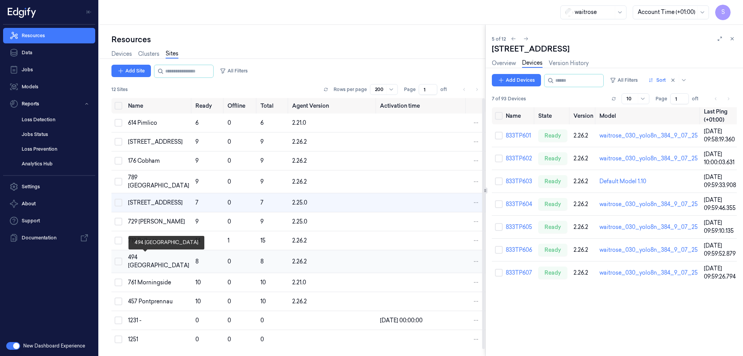
click at [132, 259] on div "494 [GEOGRAPHIC_DATA]" at bounding box center [158, 261] width 61 height 16
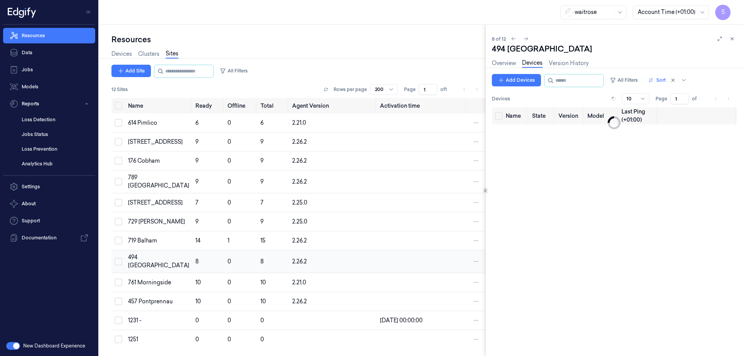
scroll to position [7, 0]
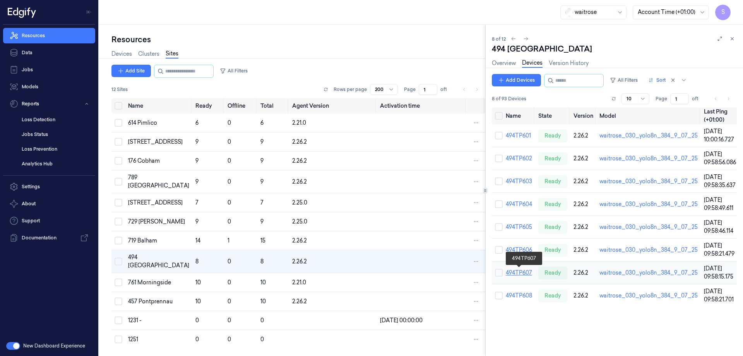
click at [516, 273] on link "494TP607" at bounding box center [519, 272] width 26 height 7
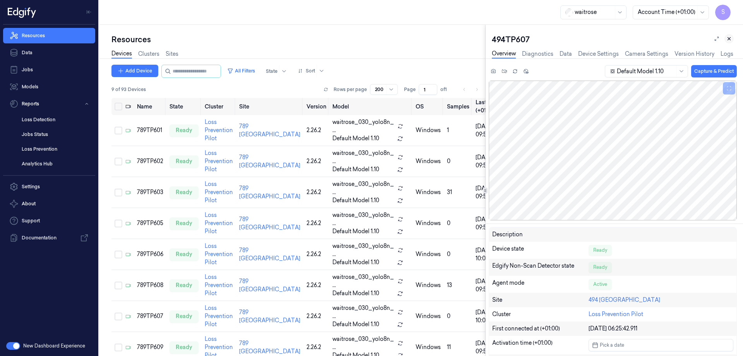
click at [730, 39] on icon at bounding box center [729, 38] width 5 height 5
